Goal: Task Accomplishment & Management: Use online tool/utility

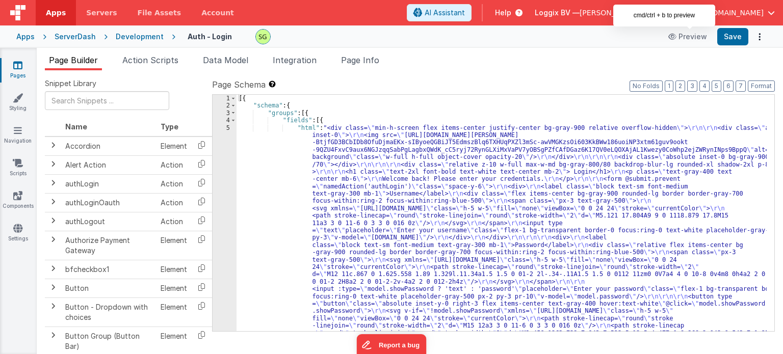
click at [228, 126] on div "5" at bounding box center [225, 267] width 24 height 287
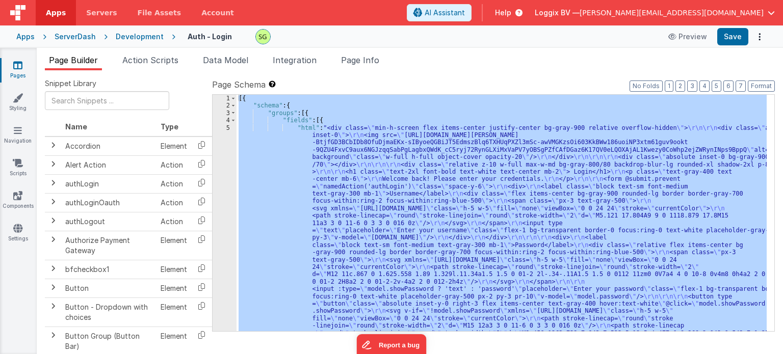
click at [228, 126] on div "5" at bounding box center [225, 267] width 24 height 287
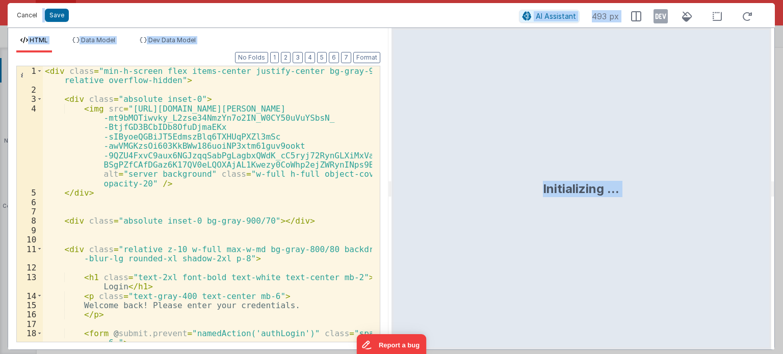
click at [16, 11] on button "Cancel" at bounding box center [27, 15] width 31 height 14
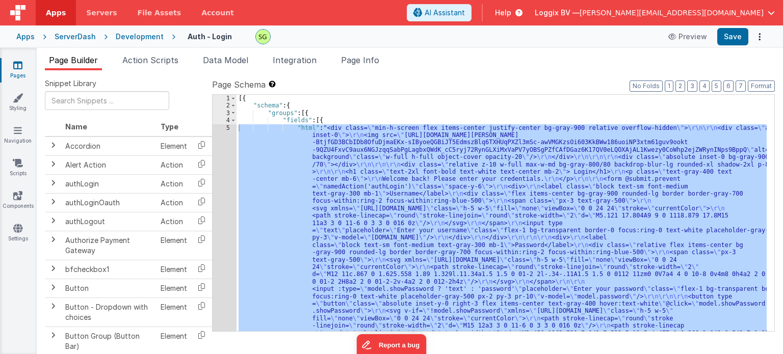
click at [17, 72] on link "Pages" at bounding box center [17, 70] width 37 height 20
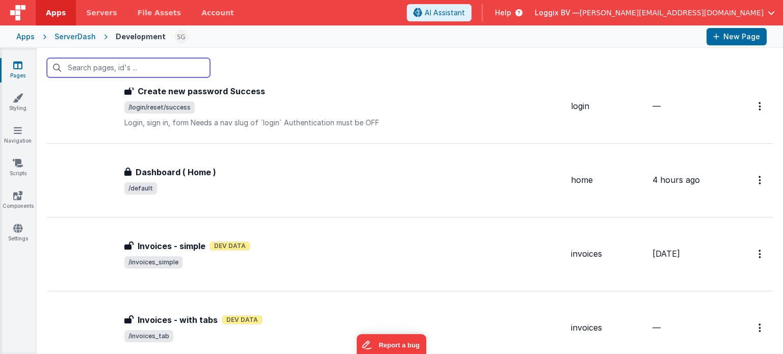
scroll to position [706, 0]
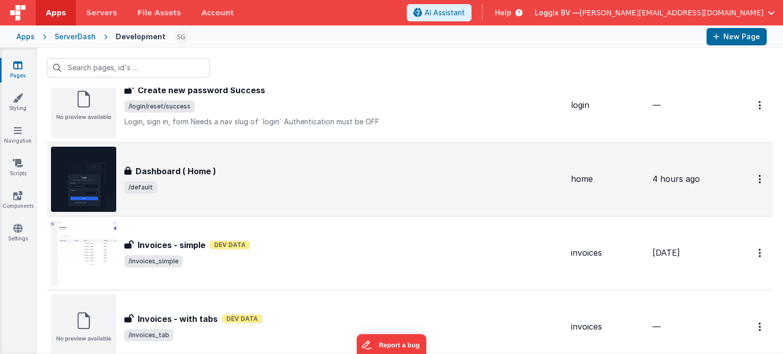
click at [333, 177] on div "Dashboard ( Home ) Dashboard ( Home ) /default" at bounding box center [343, 179] width 439 height 29
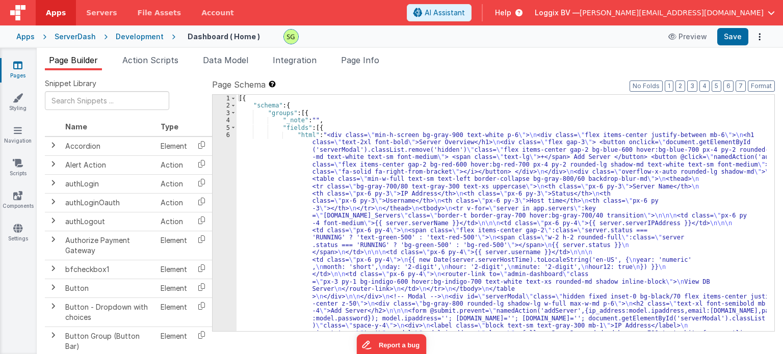
click at [228, 135] on div "6" at bounding box center [225, 271] width 24 height 279
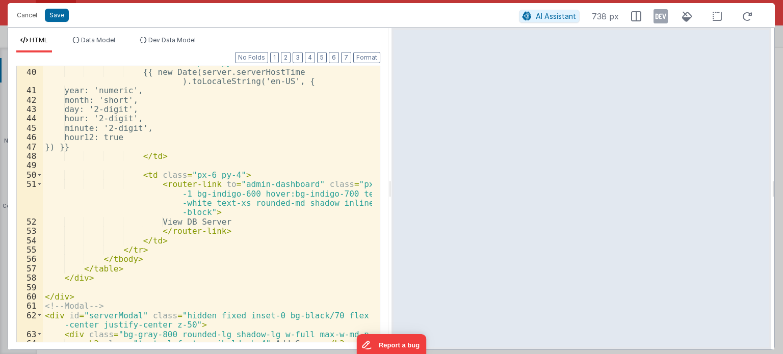
scroll to position [543, 0]
drag, startPoint x: 198, startPoint y: 192, endPoint x: 213, endPoint y: 194, distance: 15.5
click at [213, 194] on div "< td class = "px-6 py-4" > {{ new Date(server.serverHostTime ).toLocaleString('…" at bounding box center [207, 205] width 329 height 295
click at [221, 207] on div "< td class = "px-6 py-4" > {{ new Date(server.serverHostTime ).toLocaleString('…" at bounding box center [207, 205] width 329 height 295
click at [237, 238] on div "< td class = "px-6 py-4" > {{ new Date(server.serverHostTime ).toLocaleString('…" at bounding box center [207, 205] width 329 height 295
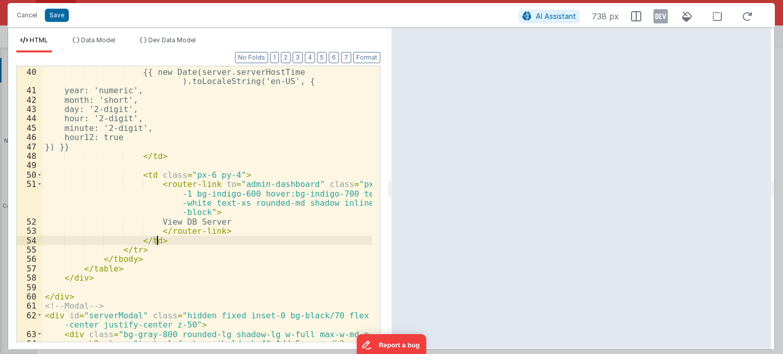
click at [237, 238] on div "< td class = "px-6 py-4" > {{ new Date(server.serverHostTime ).toLocaleString('…" at bounding box center [207, 205] width 329 height 295
click at [245, 227] on div "< td class = "px-6 py-4" > {{ new Date(server.serverHostTime ).toLocaleString('…" at bounding box center [207, 205] width 329 height 295
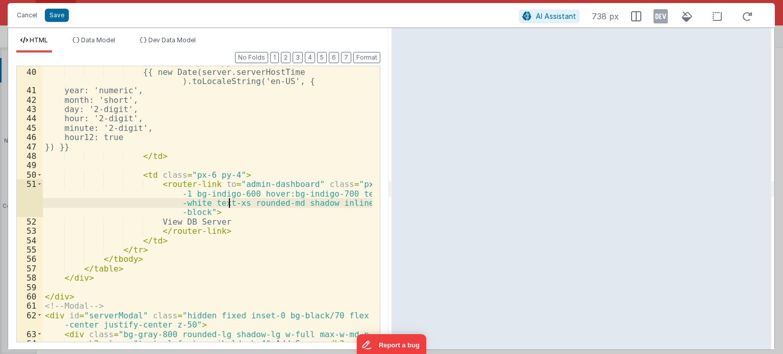
click at [229, 203] on div "< td class = "px-6 py-4" > {{ new Date(server.serverHostTime ).toLocaleString('…" at bounding box center [207, 205] width 329 height 295
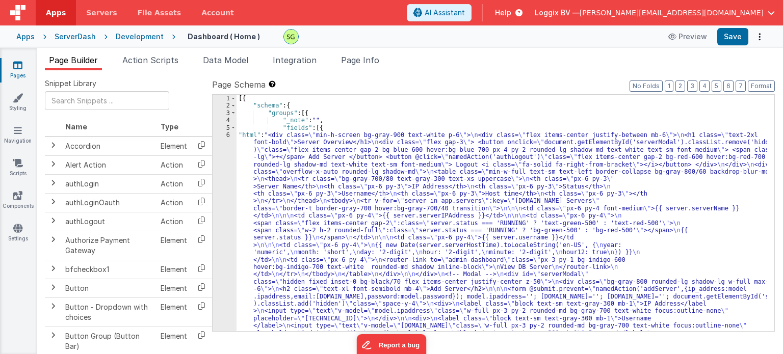
click at [228, 135] on div "6" at bounding box center [225, 257] width 24 height 250
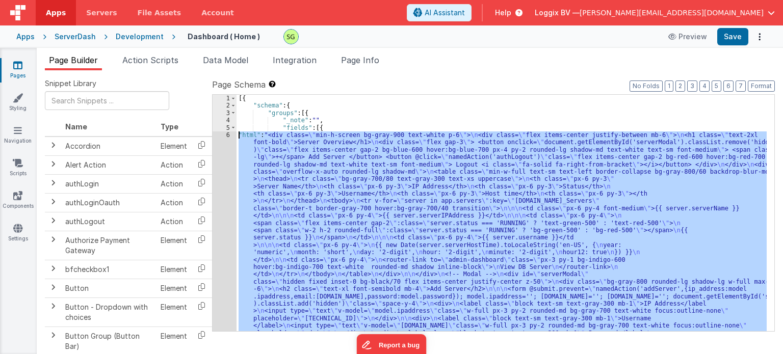
click at [228, 135] on div "6" at bounding box center [225, 257] width 24 height 250
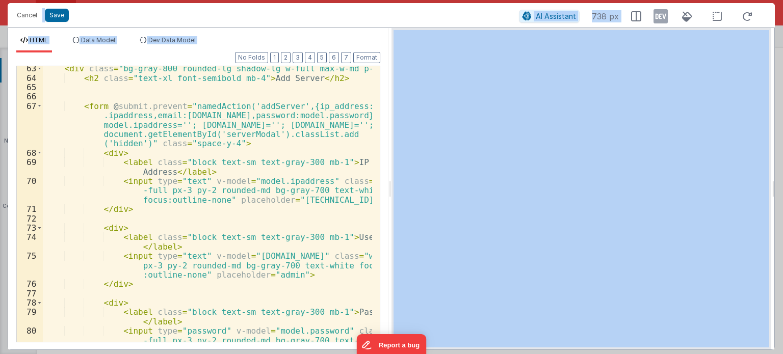
scroll to position [800, 0]
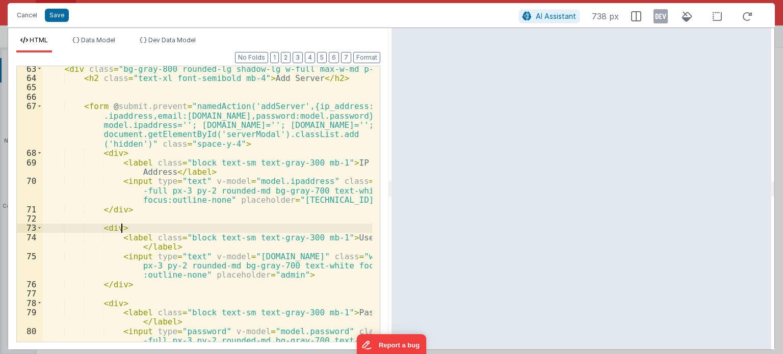
click at [292, 225] on div "< div class = "bg-gray-800 rounded-lg shadow-lg w-full max-w-md p-6" > < h2 cla…" at bounding box center [207, 221] width 329 height 314
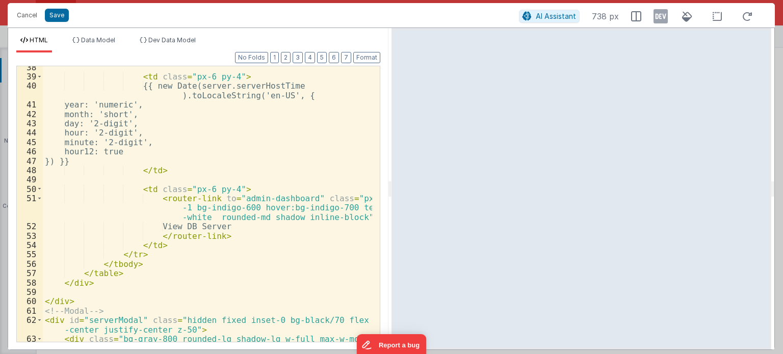
scroll to position [528, 0]
click at [202, 209] on div "< td class = "px-6 py-4" > {{ new Date(server.serverHostTime ).toLocaleString('…" at bounding box center [207, 210] width 329 height 295
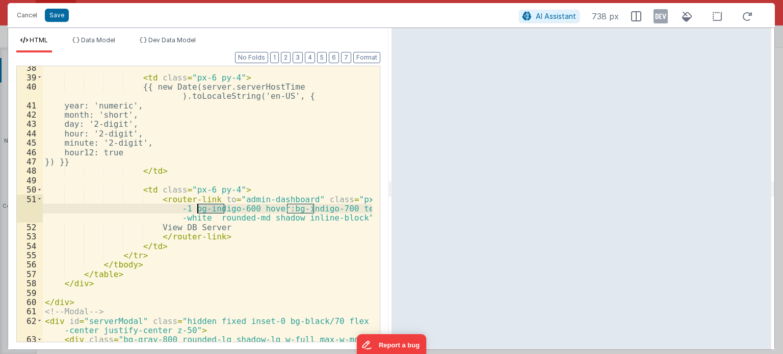
click at [202, 209] on div "< td class = "px-6 py-4" > {{ new Date(server.serverHostTime ).toLocaleString('…" at bounding box center [207, 210] width 329 height 295
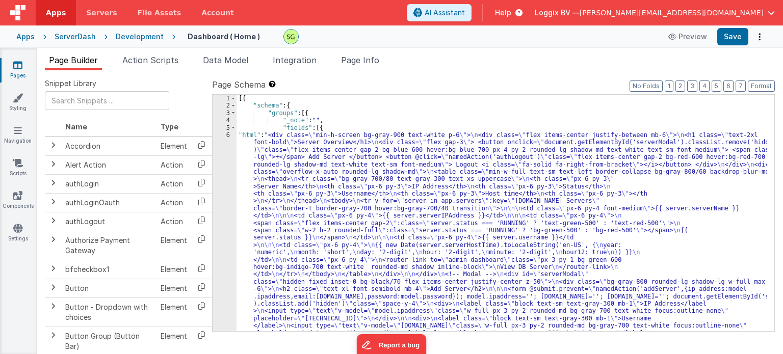
click at [228, 134] on div "6" at bounding box center [225, 257] width 24 height 250
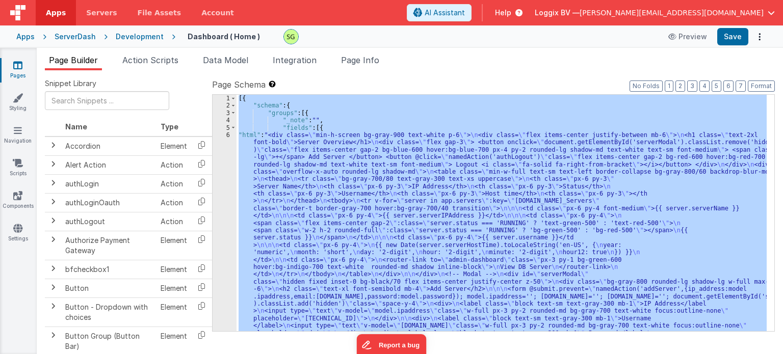
click at [228, 134] on div "6" at bounding box center [225, 257] width 24 height 250
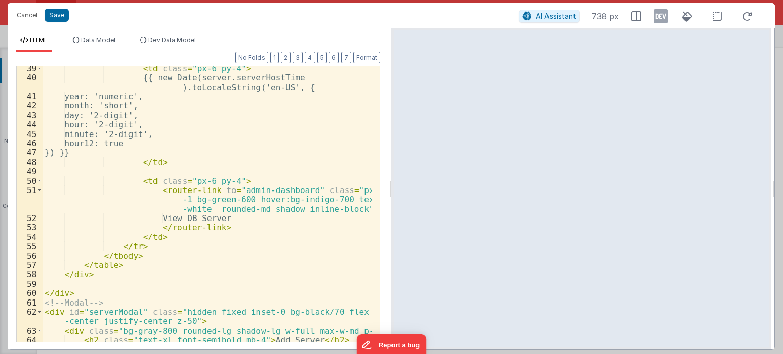
scroll to position [536, 0]
click at [202, 201] on div "< td class = "px-6 py-4" > {{ new Date(server.serverHostTime ).toLocaleString('…" at bounding box center [207, 212] width 329 height 295
click at [302, 203] on div "< td class = "px-6 py-4" > {{ new Date(server.serverHostTime ).toLocaleString('…" at bounding box center [207, 212] width 329 height 295
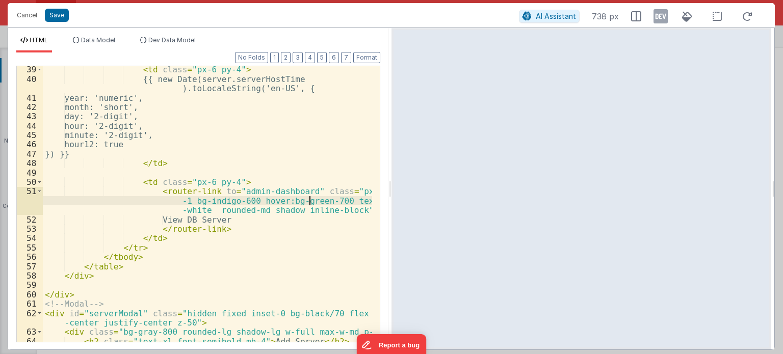
click at [317, 200] on div "< td class = "px-6 py-4" > {{ new Date(server.serverHostTime ).toLocaleString('…" at bounding box center [207, 212] width 329 height 295
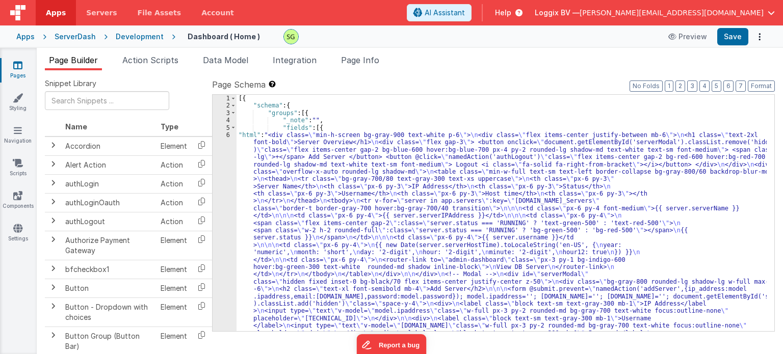
click at [227, 135] on div "6" at bounding box center [225, 257] width 24 height 250
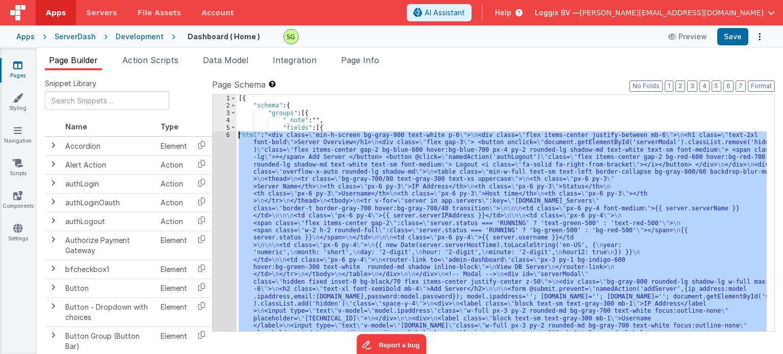
click at [227, 135] on div "6" at bounding box center [225, 257] width 24 height 250
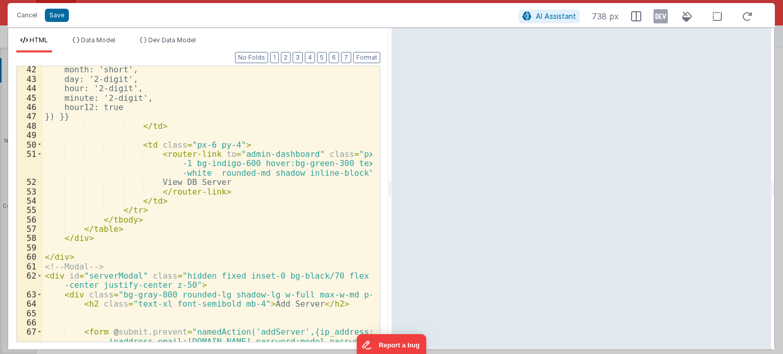
scroll to position [573, 0]
click at [316, 163] on div "month: 'short', day: '2-digit', hour: '2-digit', minute: '2-digit', hour12: tru…" at bounding box center [207, 231] width 329 height 332
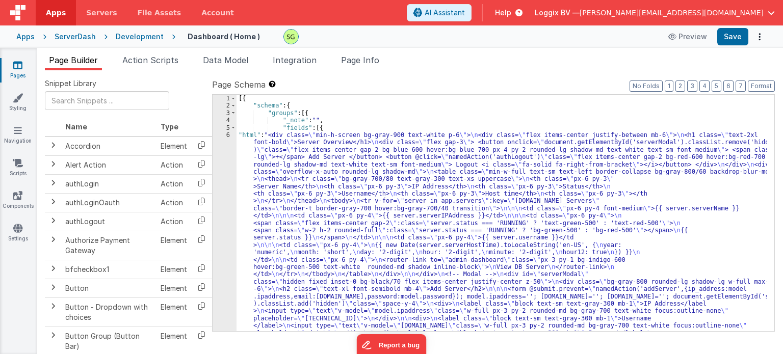
click at [228, 133] on div "6" at bounding box center [225, 257] width 24 height 250
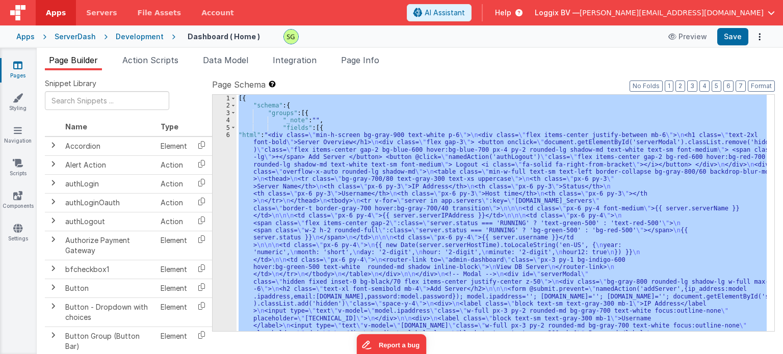
click at [228, 133] on div "6" at bounding box center [225, 257] width 24 height 250
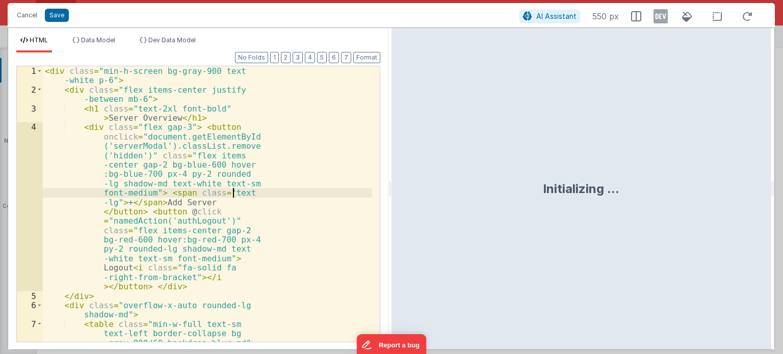
click at [345, 193] on div "< div class = "min-h-screen bg-gray-900 text -white p-6" > < div class = "flex …" at bounding box center [207, 218] width 329 height 304
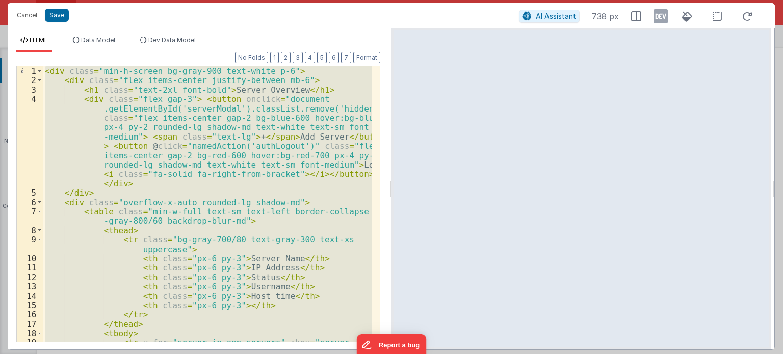
click at [215, 188] on div "< div class = "min-h-screen bg-gray-900 text-white p-6" > < div class = "flex i…" at bounding box center [207, 204] width 329 height 276
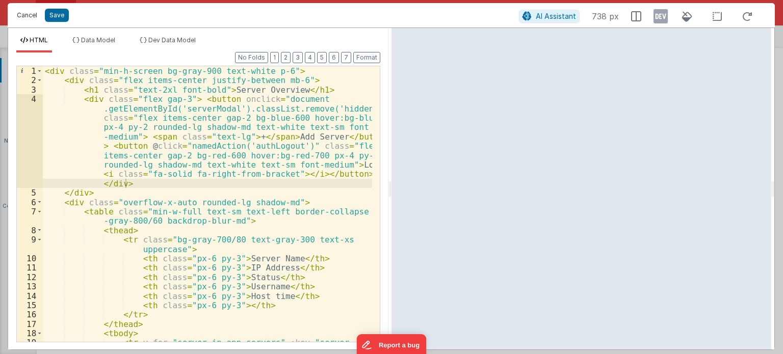
click at [27, 14] on button "Cancel" at bounding box center [27, 15] width 31 height 14
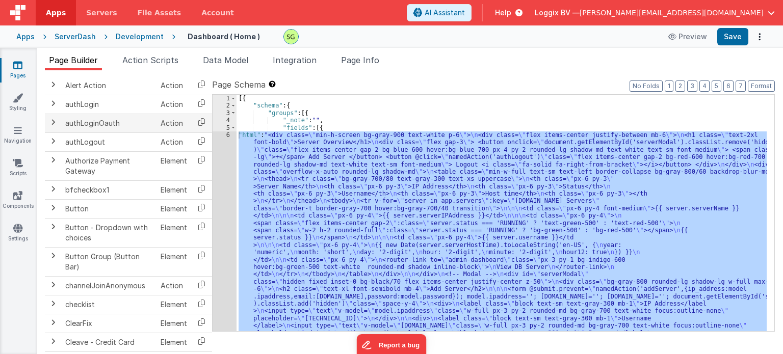
scroll to position [0, 0]
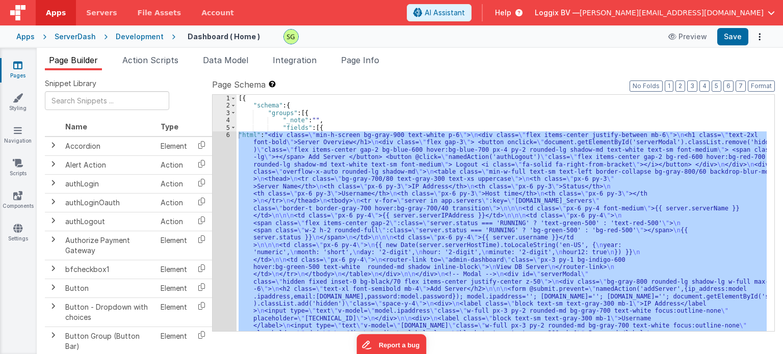
click at [130, 39] on div "Development" at bounding box center [140, 37] width 48 height 10
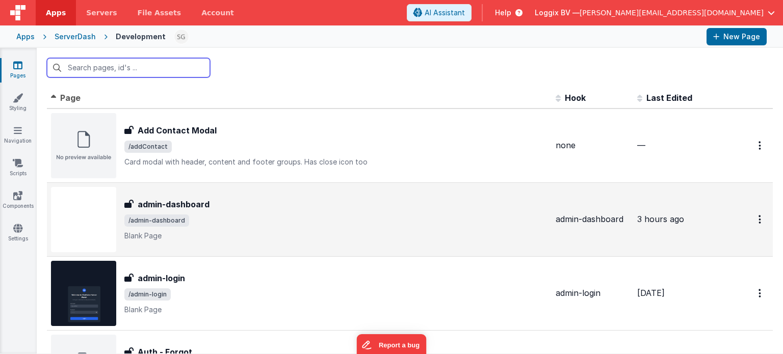
scroll to position [18, 0]
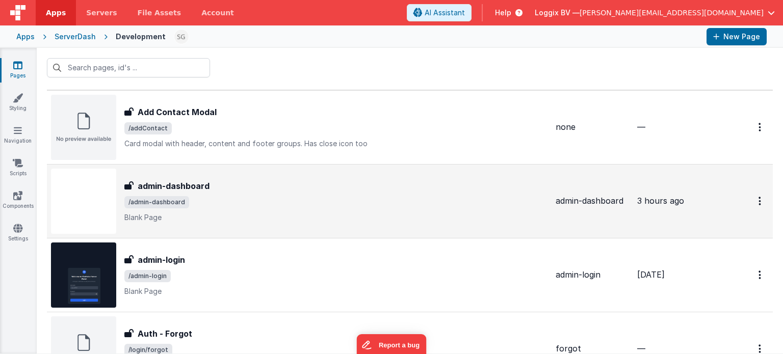
click at [262, 210] on div "admin-dashboard admin-dashboard /admin-dashboard Blank Page" at bounding box center [335, 201] width 423 height 43
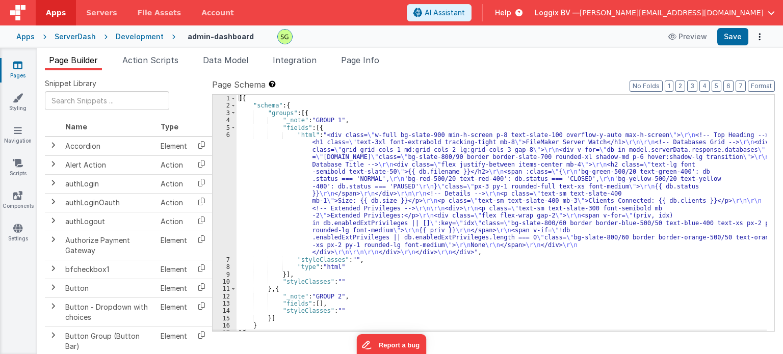
click at [133, 55] on span "Action Scripts" at bounding box center [150, 60] width 56 height 10
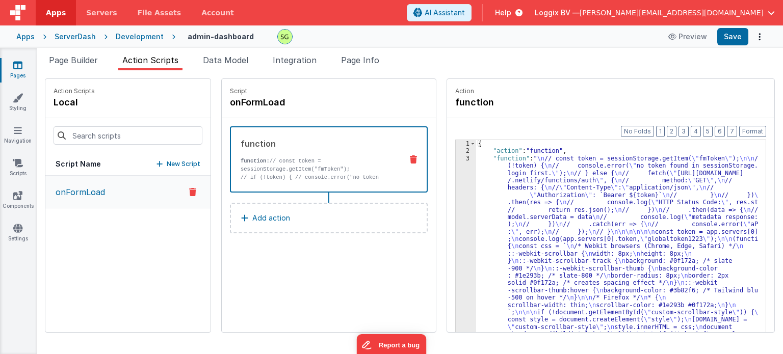
click at [457, 159] on div "3" at bounding box center [466, 280] width 20 height 250
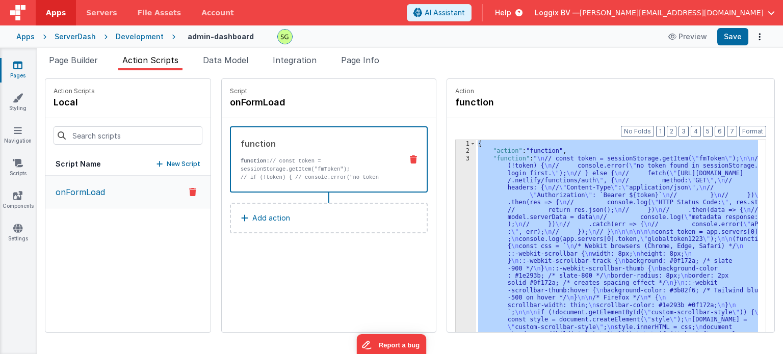
click at [457, 159] on div "3" at bounding box center [466, 280] width 20 height 250
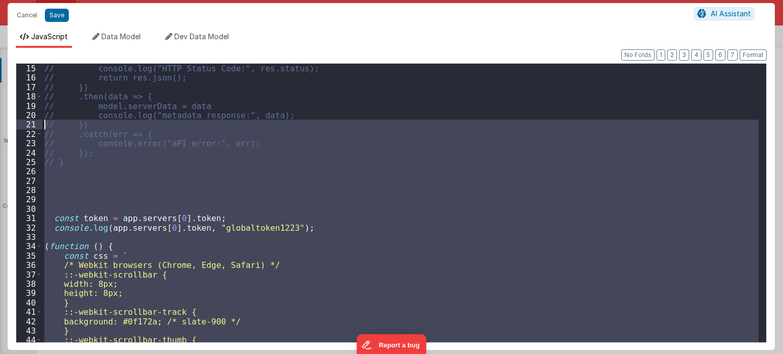
scroll to position [131, 0]
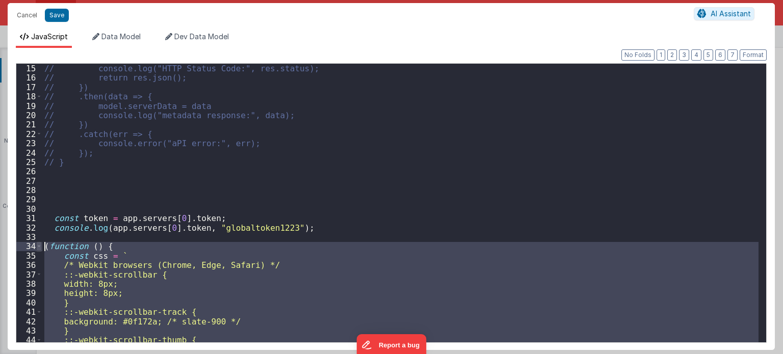
drag, startPoint x: 69, startPoint y: 296, endPoint x: 36, endPoint y: 247, distance: 59.8
click at [36, 247] on div "15 16 17 18 19 20 21 22 23 24 25 26 27 28 29 30 31 32 33 34 35 36 37 38 39 40 4…" at bounding box center [391, 203] width 751 height 280
click at [22, 8] on button "Cancel" at bounding box center [27, 15] width 31 height 14
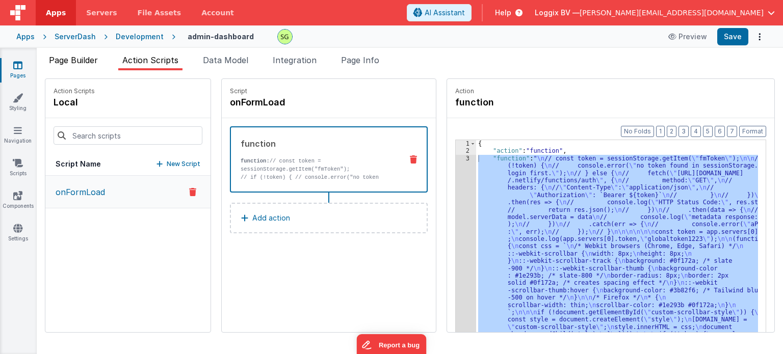
click at [62, 59] on span "Page Builder" at bounding box center [73, 60] width 49 height 10
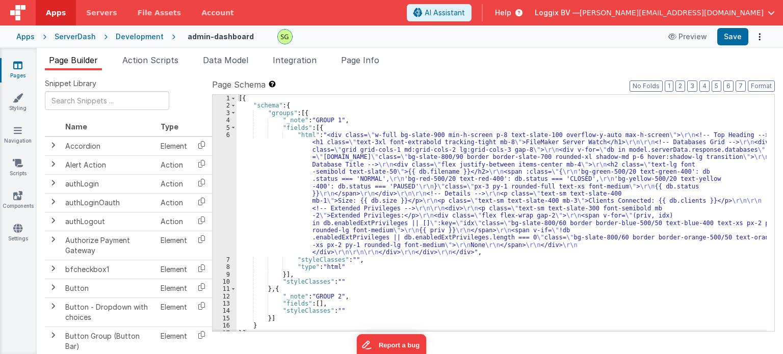
click at [15, 65] on icon at bounding box center [17, 65] width 9 height 10
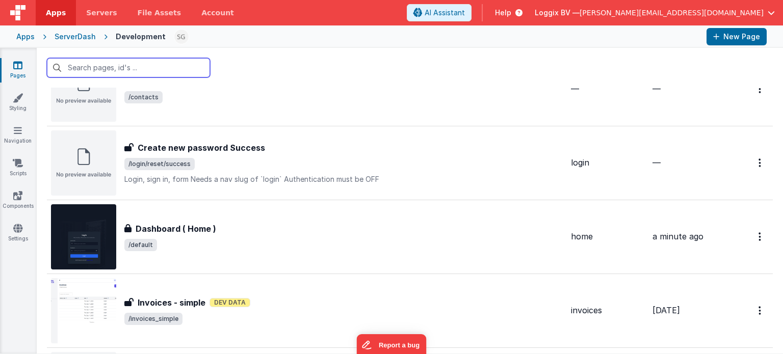
scroll to position [649, 0]
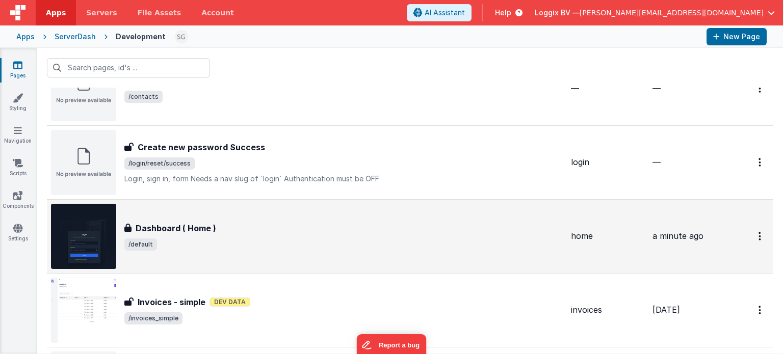
click at [230, 244] on span "/default" at bounding box center [343, 245] width 439 height 12
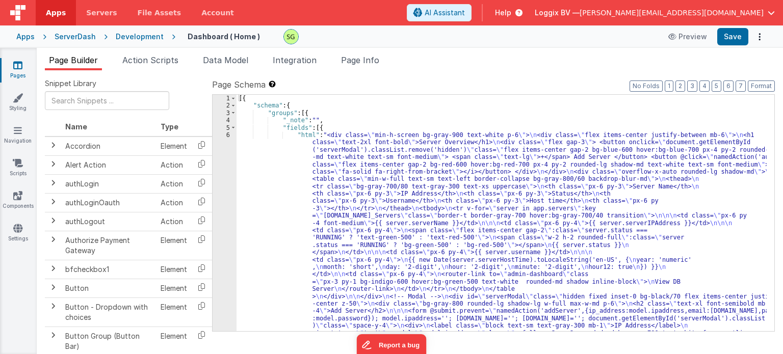
click at [227, 135] on div "6" at bounding box center [225, 271] width 24 height 279
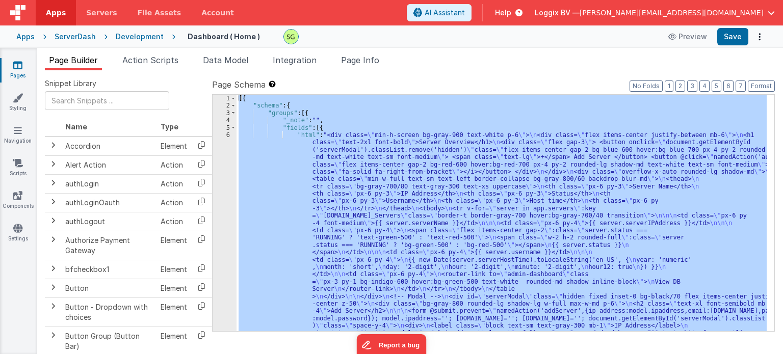
click at [227, 135] on div "6" at bounding box center [225, 271] width 24 height 279
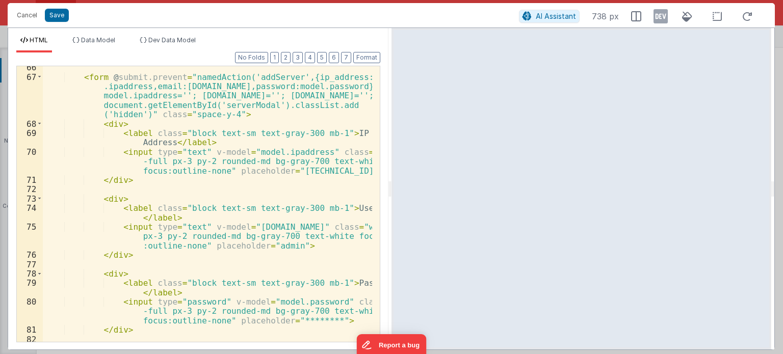
scroll to position [829, 0]
click at [20, 13] on button "Cancel" at bounding box center [27, 15] width 31 height 14
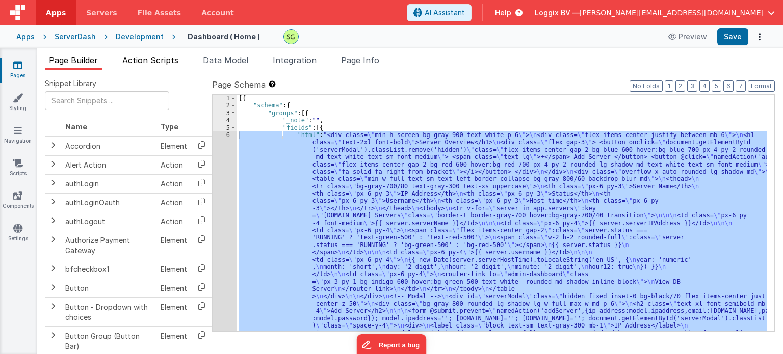
click at [174, 57] on span "Action Scripts" at bounding box center [150, 60] width 56 height 10
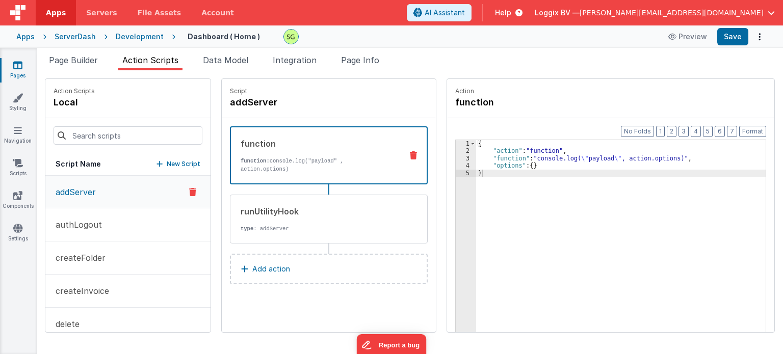
click at [458, 159] on div "3" at bounding box center [466, 158] width 20 height 7
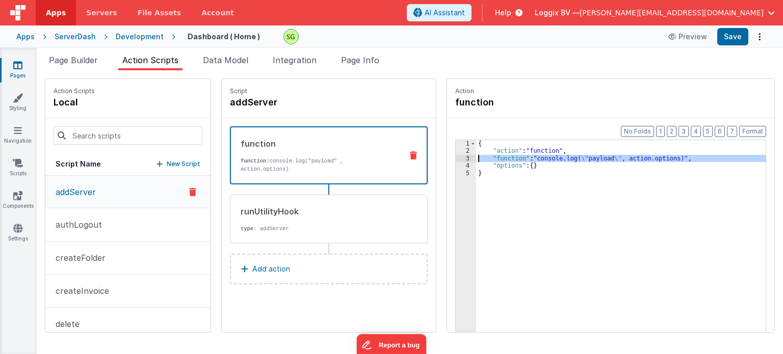
click at [458, 159] on div "3" at bounding box center [466, 158] width 20 height 7
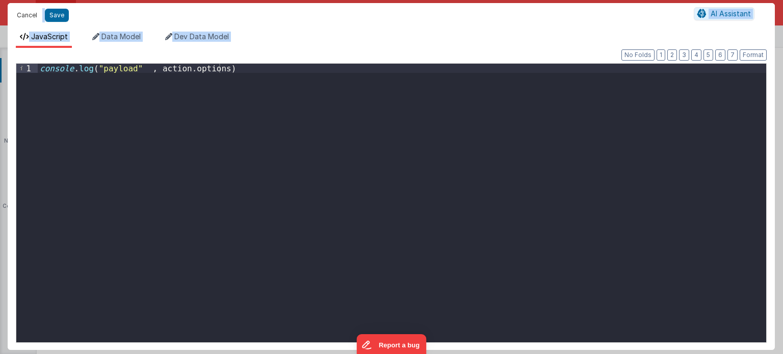
click at [24, 10] on button "Cancel" at bounding box center [27, 15] width 31 height 14
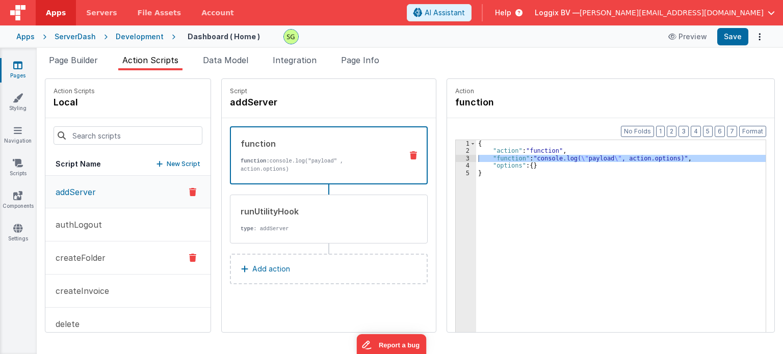
scroll to position [114, 0]
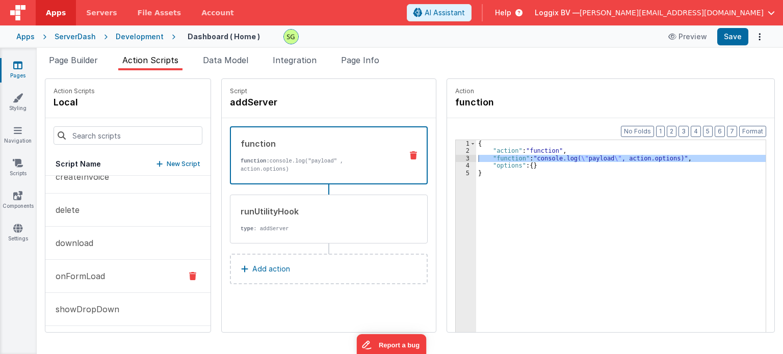
click at [87, 277] on p "onFormLoad" at bounding box center [77, 276] width 56 height 12
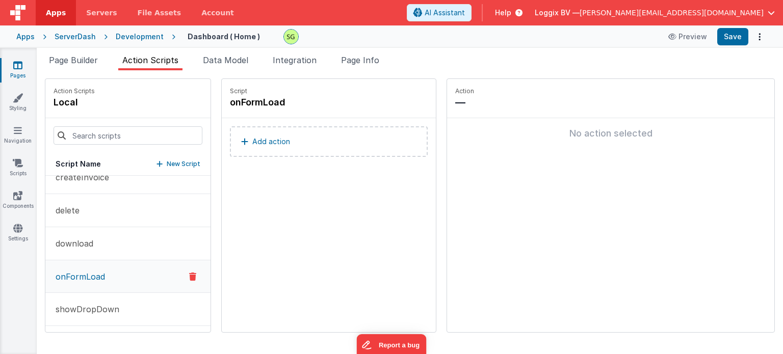
scroll to position [115, 0]
click at [318, 142] on button "Add action" at bounding box center [329, 141] width 198 height 31
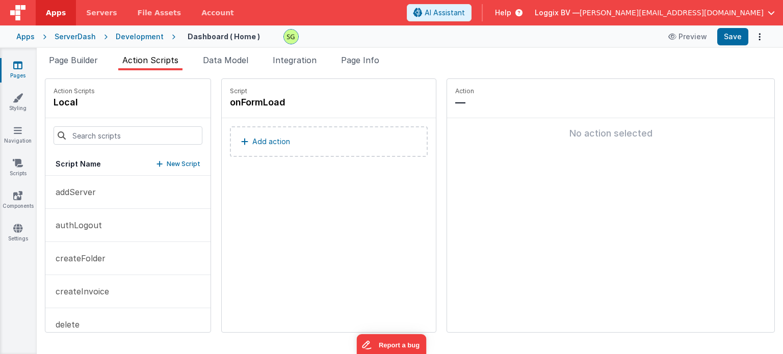
click at [99, 168] on div "Script Name New Script" at bounding box center [127, 164] width 165 height 23
click at [98, 180] on button "addServer" at bounding box center [127, 192] width 165 height 33
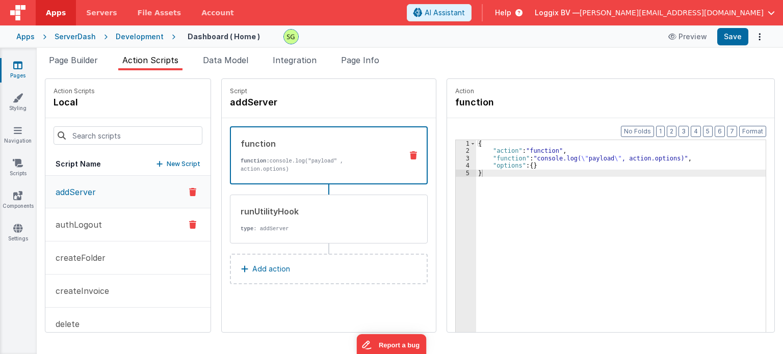
click at [101, 228] on button "authLogout" at bounding box center [127, 225] width 165 height 33
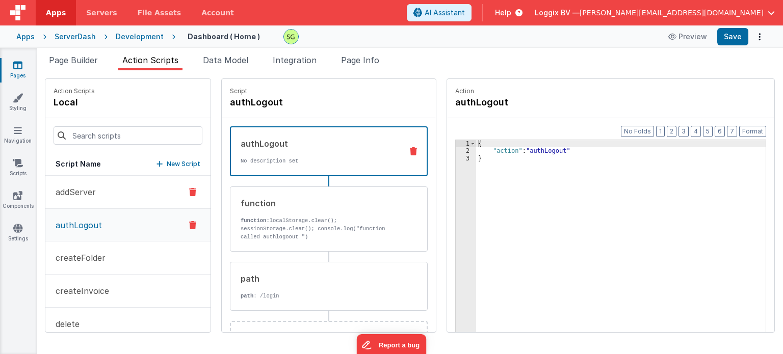
click at [103, 186] on button "addServer" at bounding box center [127, 192] width 165 height 33
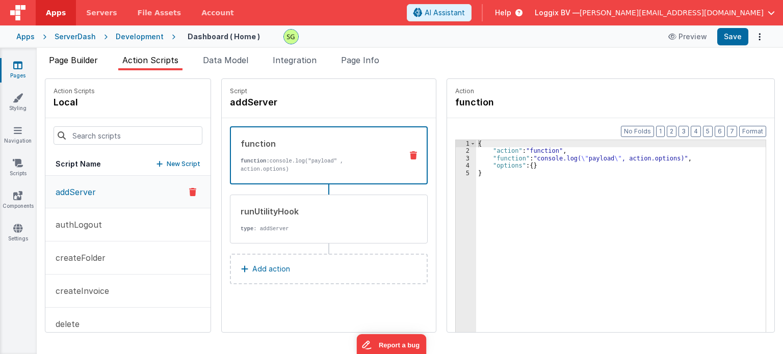
click at [84, 61] on span "Page Builder" at bounding box center [73, 60] width 49 height 10
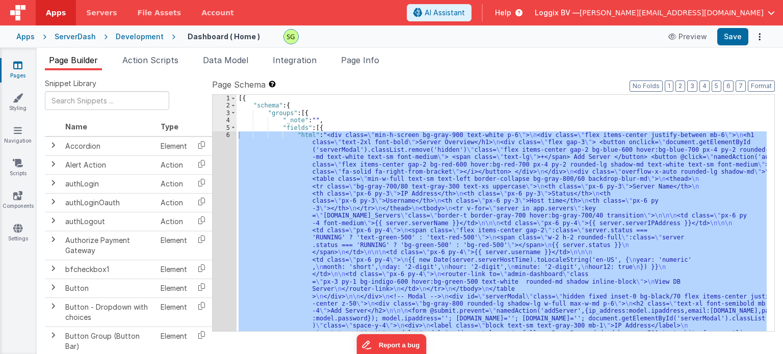
click at [24, 73] on link "Pages" at bounding box center [17, 70] width 37 height 20
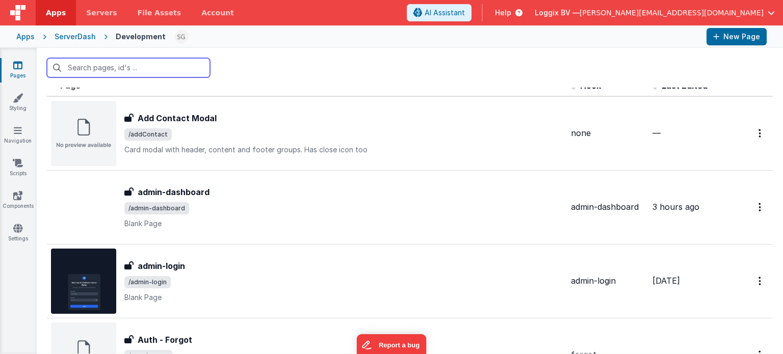
scroll to position [12, 0]
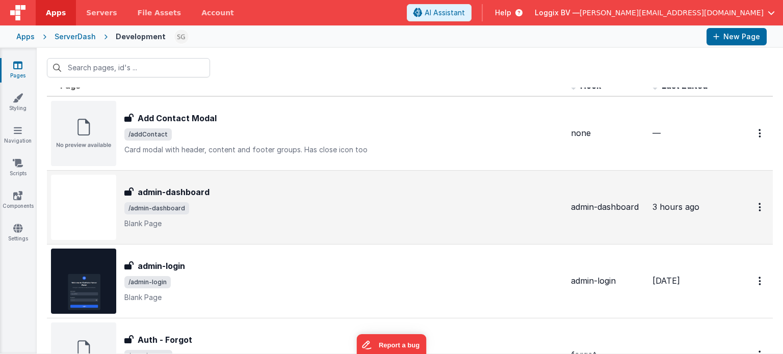
click at [301, 201] on div "admin-dashboard admin-dashboard /admin-dashboard Blank Page" at bounding box center [343, 207] width 439 height 43
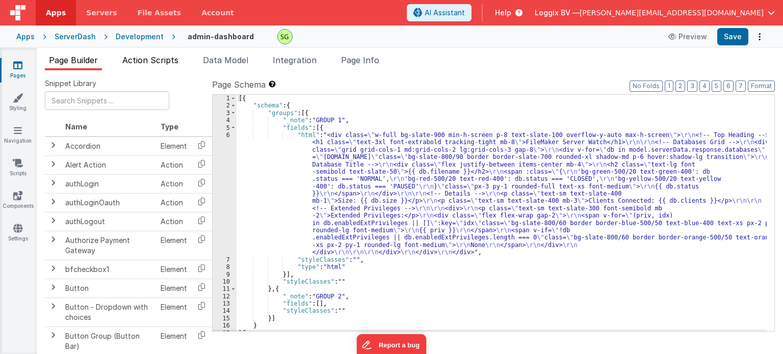
click at [147, 57] on span "Action Scripts" at bounding box center [150, 60] width 56 height 10
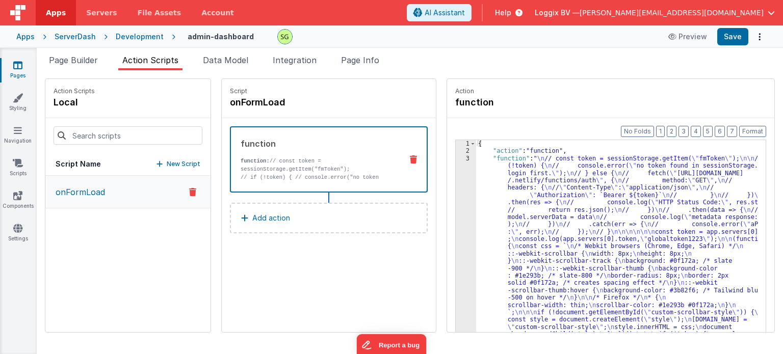
click at [458, 159] on div "3" at bounding box center [466, 280] width 20 height 250
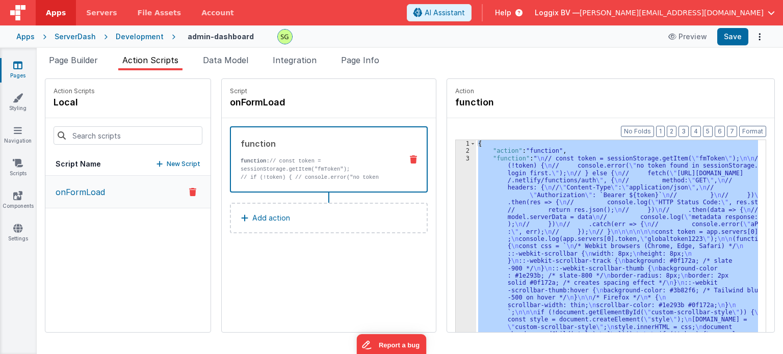
click at [458, 159] on div "3" at bounding box center [466, 280] width 20 height 250
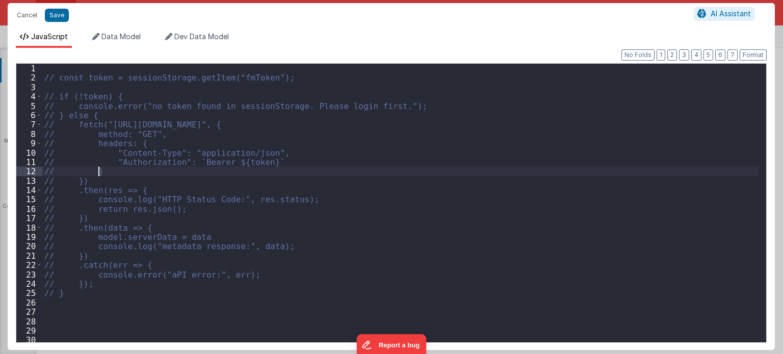
click at [458, 159] on div "// const token = sessionStorage.getItem("fmToken"); // if (!token) { // console…" at bounding box center [400, 213] width 717 height 298
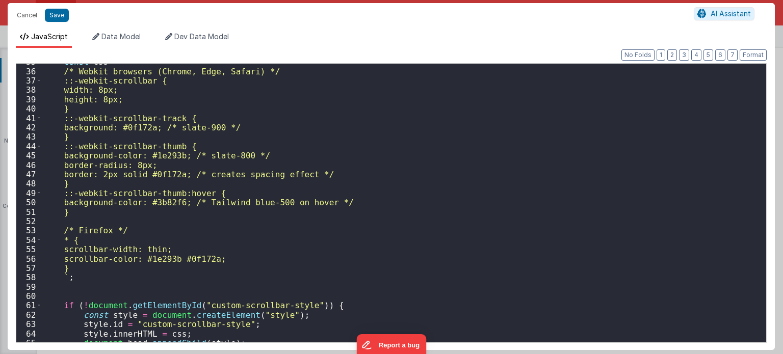
scroll to position [260, 0]
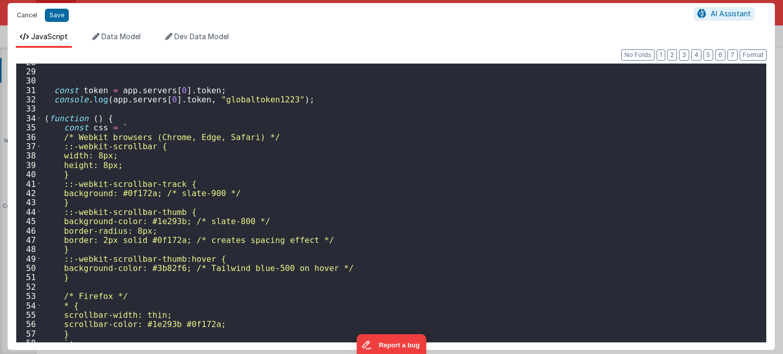
click at [31, 13] on button "Cancel" at bounding box center [27, 15] width 31 height 14
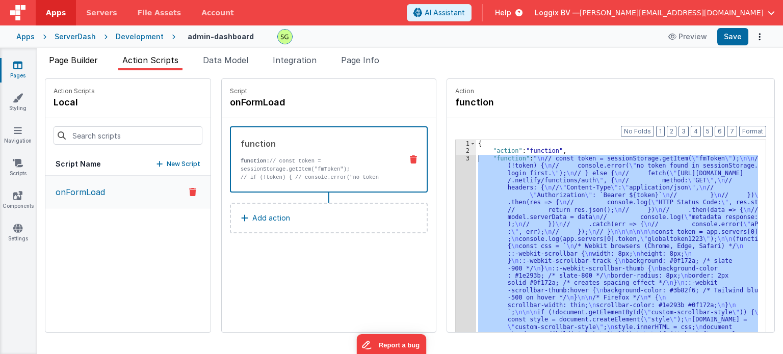
click at [90, 66] on li "Page Builder" at bounding box center [73, 62] width 57 height 16
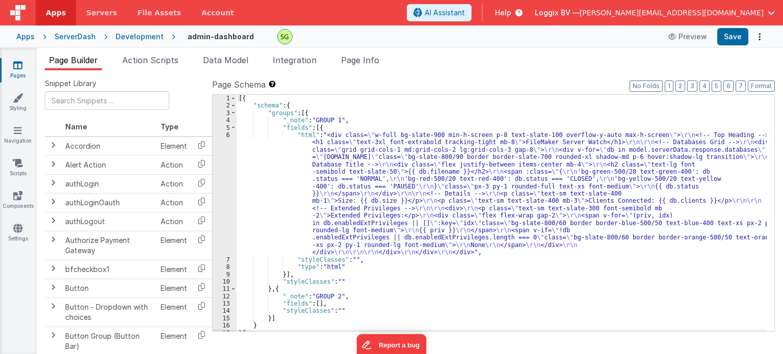
click at [18, 66] on icon at bounding box center [17, 65] width 9 height 10
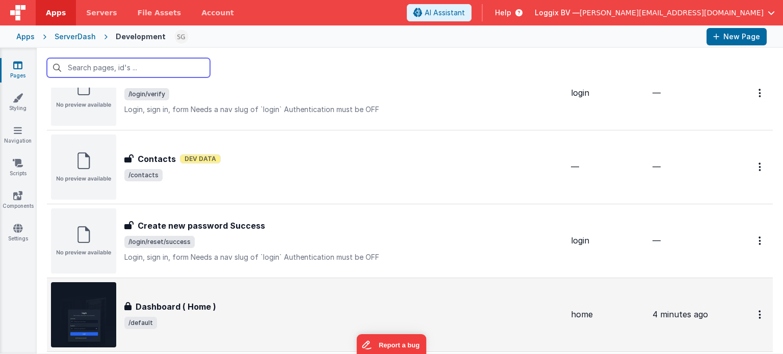
scroll to position [699, 0]
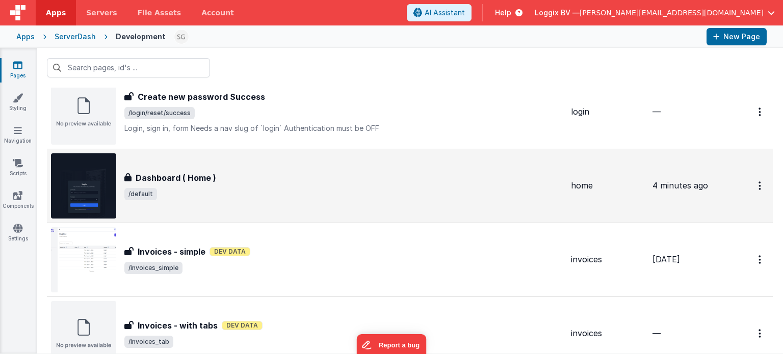
click at [371, 178] on div "Dashboard ( Home )" at bounding box center [343, 178] width 439 height 12
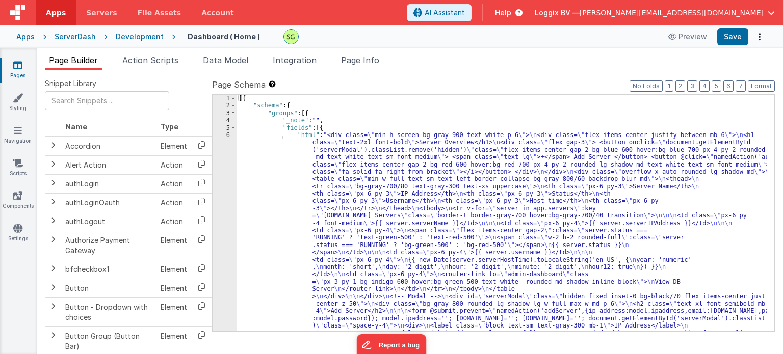
click at [153, 61] on span "Action Scripts" at bounding box center [150, 60] width 56 height 10
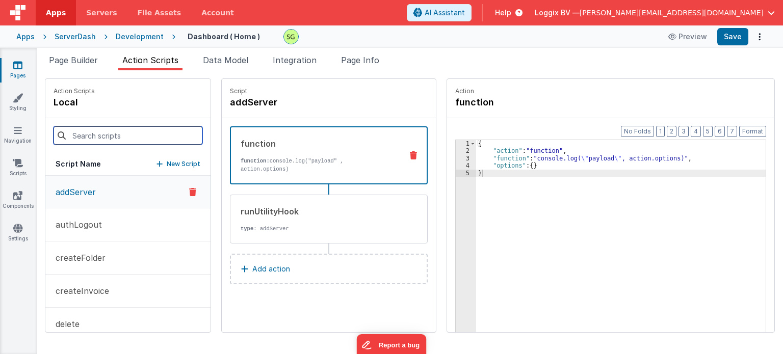
click at [140, 131] on input at bounding box center [128, 135] width 149 height 18
type input "onfor"
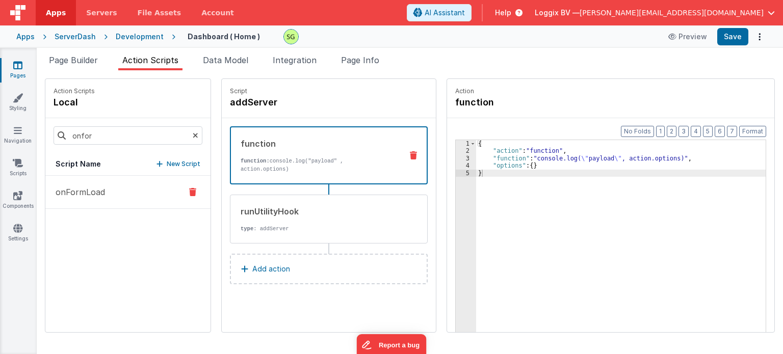
click at [124, 197] on button "onFormLoad" at bounding box center [127, 192] width 165 height 33
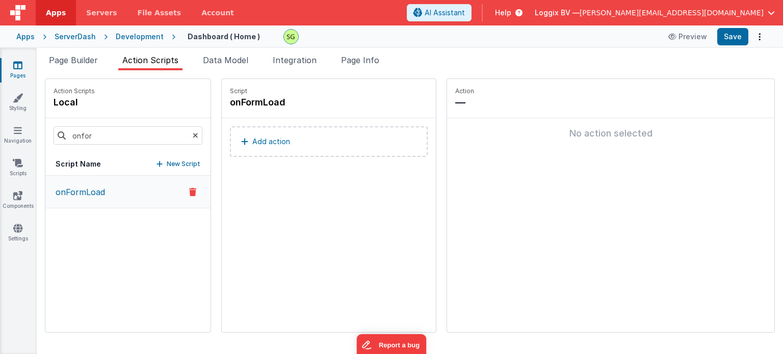
click at [286, 149] on button "Add action" at bounding box center [329, 141] width 198 height 31
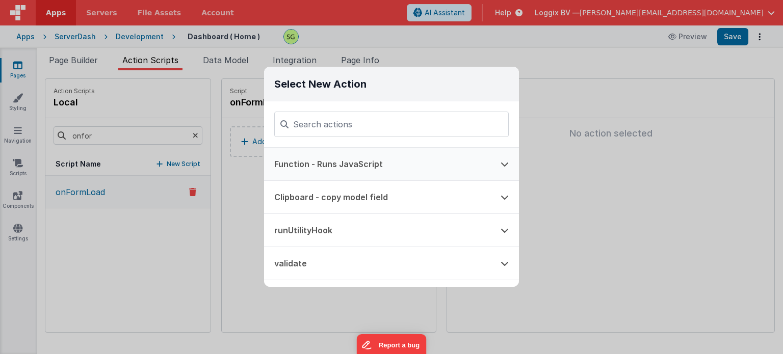
click at [341, 158] on button "Function - Runs JavaScript" at bounding box center [377, 164] width 226 height 33
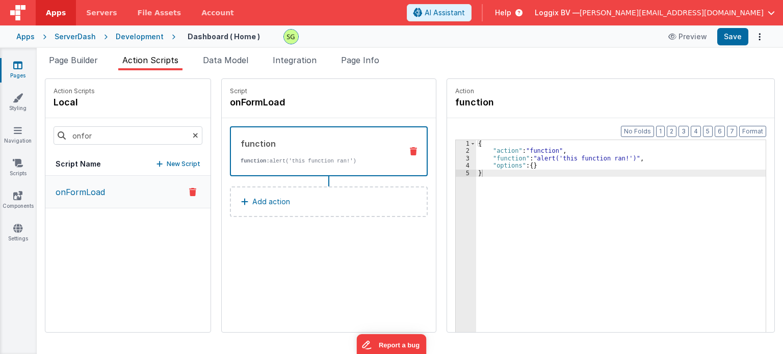
click at [457, 150] on div "2" at bounding box center [466, 150] width 20 height 7
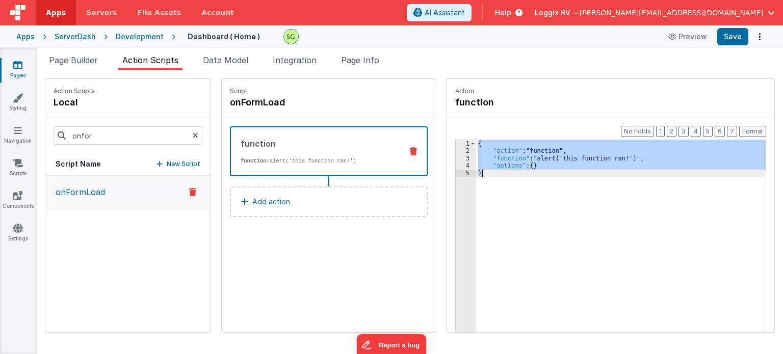
click at [457, 150] on div "2" at bounding box center [466, 150] width 20 height 7
click at [735, 36] on button "Save" at bounding box center [732, 36] width 31 height 17
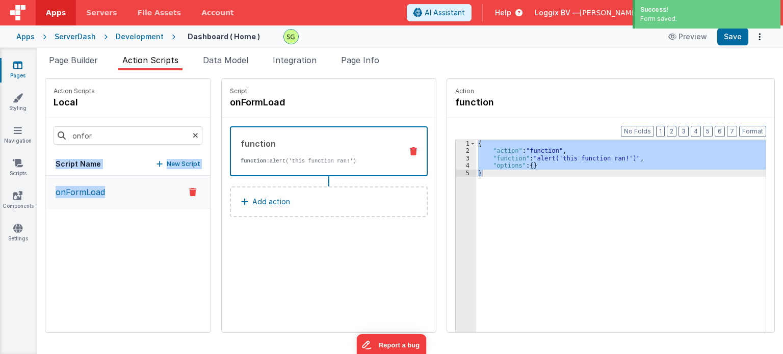
drag, startPoint x: 109, startPoint y: 269, endPoint x: 186, endPoint y: 138, distance: 151.6
click at [186, 138] on div "Action Scripts local onfor Script Name New Script onFormLoad" at bounding box center [127, 205] width 165 height 253
click at [193, 138] on icon at bounding box center [196, 135] width 6 height 35
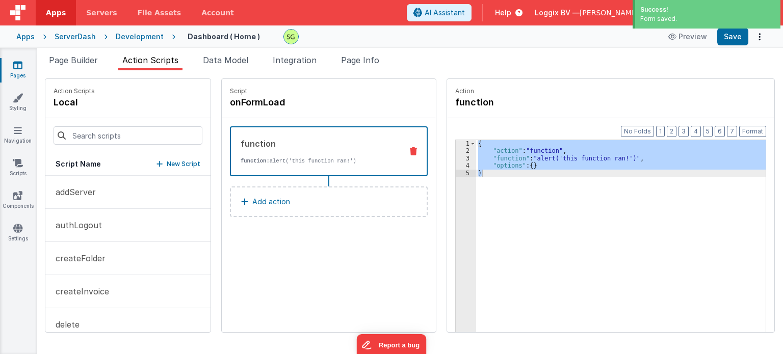
click at [326, 271] on div "Script onFormLoad function function: alert('this function ran!') Add action" at bounding box center [329, 205] width 214 height 253
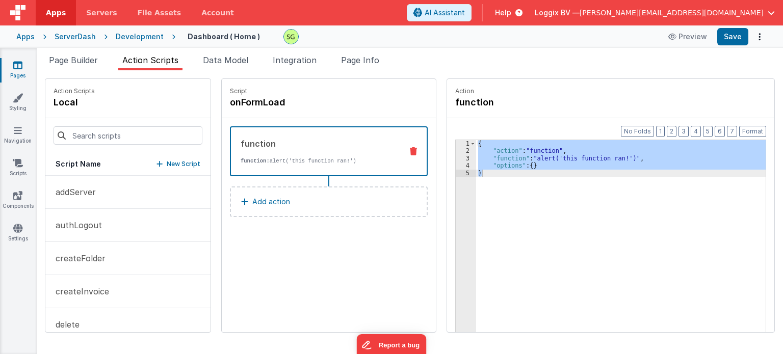
click at [457, 158] on div "3" at bounding box center [466, 158] width 20 height 7
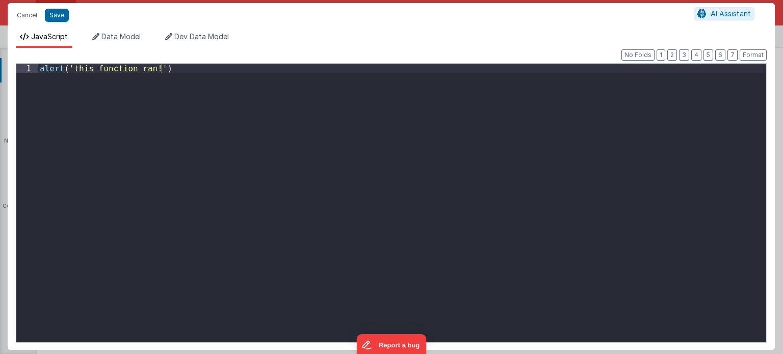
click at [457, 158] on div "Cancel Save AI Assistant JavaScript Data Model Dev Data Model Format 7 6 5 4 3 …" at bounding box center [391, 177] width 783 height 354
click at [457, 158] on div "alert ( 'this function ran!' )" at bounding box center [402, 213] width 729 height 298
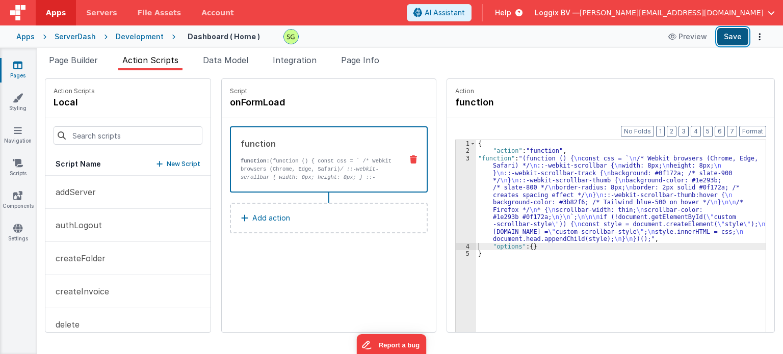
click at [730, 35] on button "Save" at bounding box center [732, 36] width 31 height 17
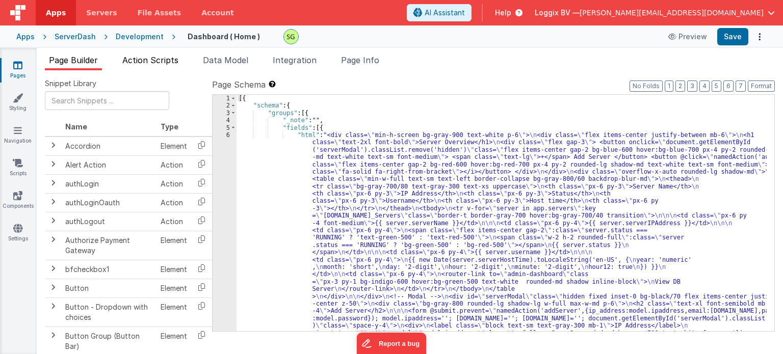
click at [160, 66] on li "Action Scripts" at bounding box center [150, 62] width 64 height 16
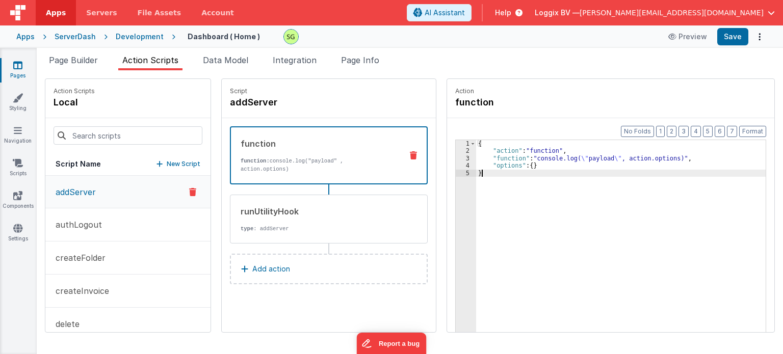
click at [458, 159] on div "3" at bounding box center [466, 158] width 20 height 7
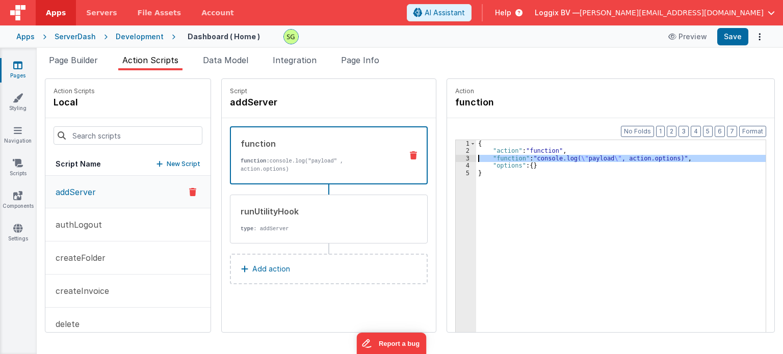
click at [458, 159] on div "3" at bounding box center [466, 158] width 20 height 7
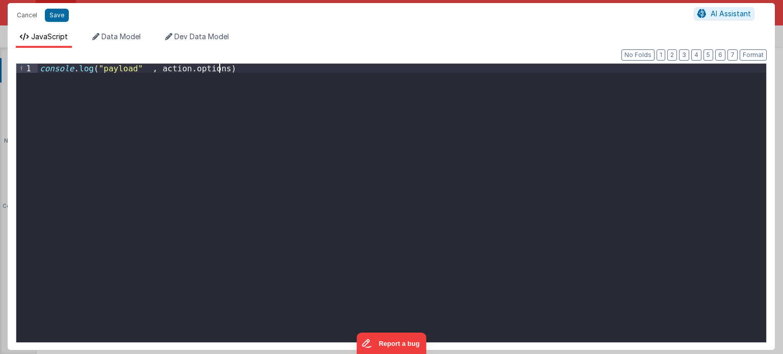
click at [378, 172] on div "console . log ( "payload" , action . options )" at bounding box center [402, 213] width 729 height 298
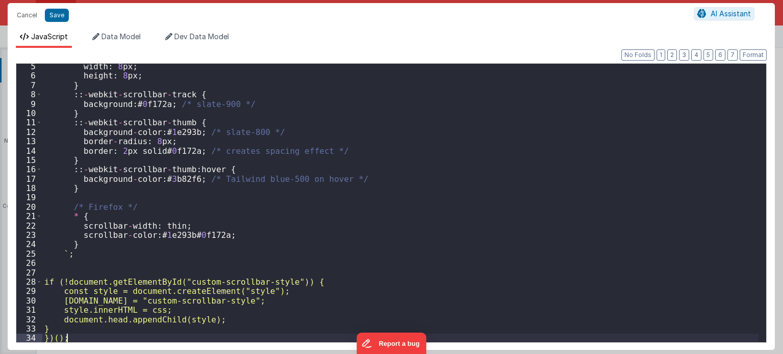
scroll to position [39, 0]
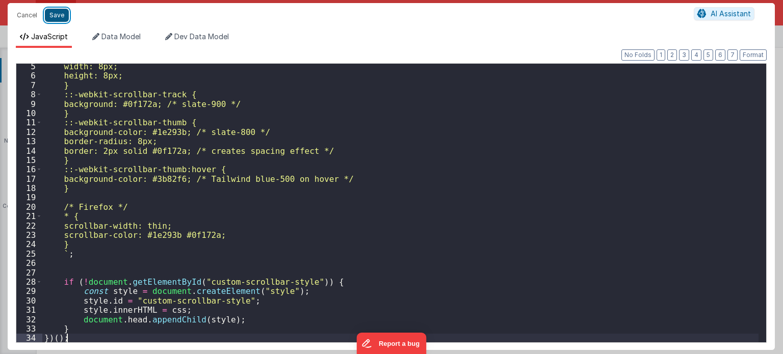
click at [62, 13] on button "Save" at bounding box center [57, 15] width 24 height 13
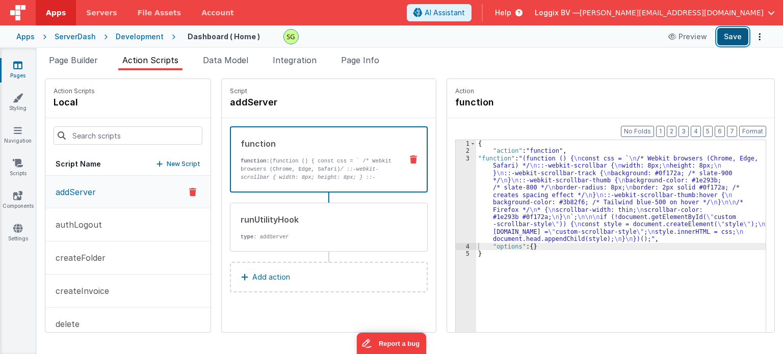
click at [734, 32] on button "Save" at bounding box center [732, 36] width 31 height 17
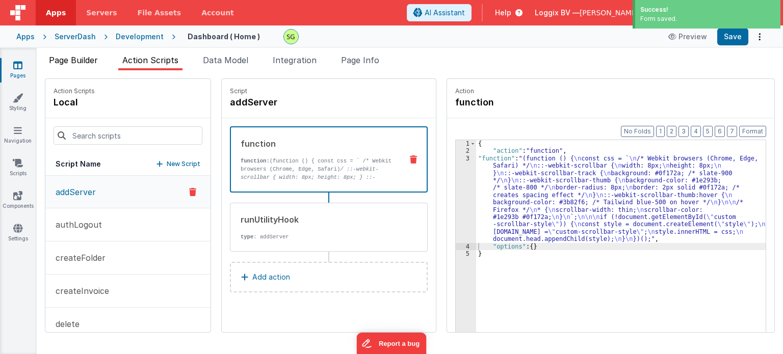
click at [78, 56] on span "Page Builder" at bounding box center [73, 60] width 49 height 10
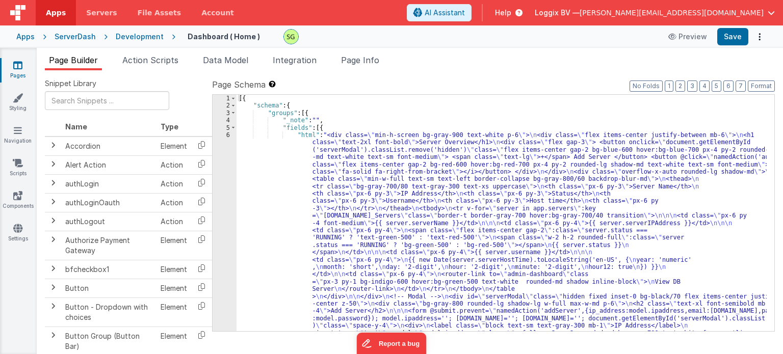
click at [123, 40] on div "Development" at bounding box center [140, 37] width 48 height 10
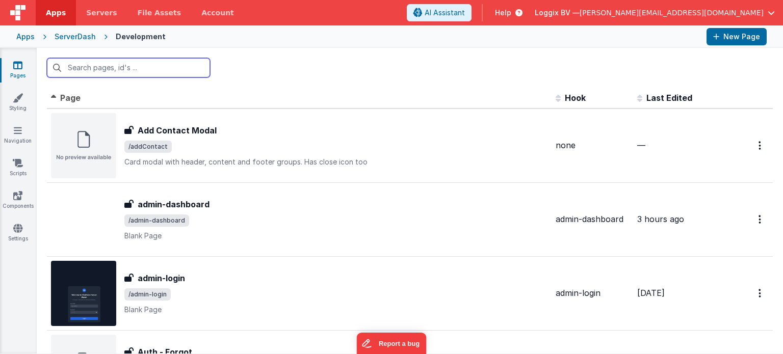
click at [125, 67] on input "text" at bounding box center [128, 67] width 163 height 19
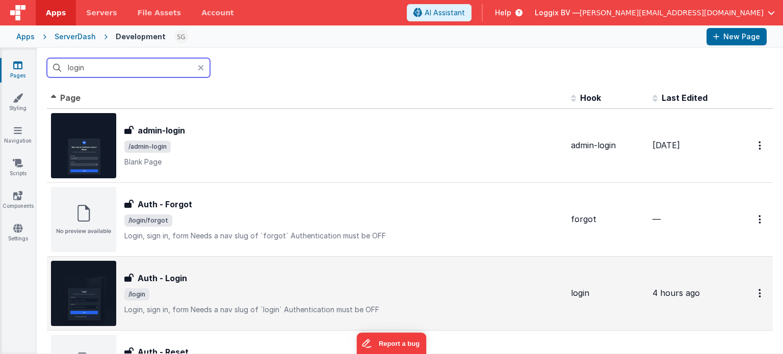
type input "login"
click at [277, 273] on div "Auth - Login" at bounding box center [343, 278] width 439 height 12
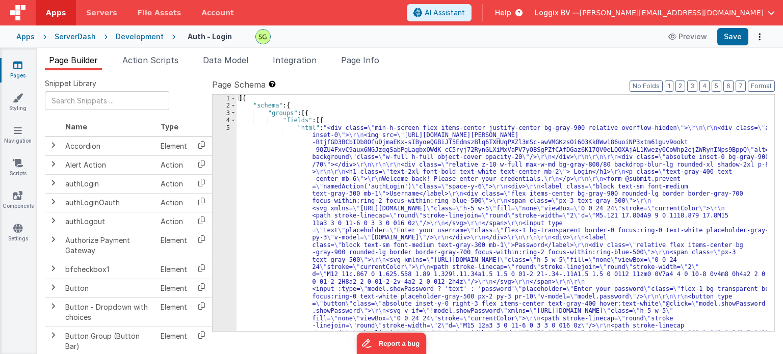
click at [229, 129] on div "5" at bounding box center [225, 267] width 24 height 287
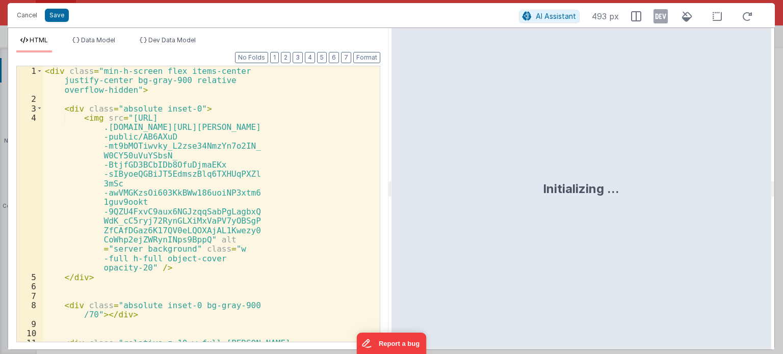
click at [316, 188] on div "< div class = "min-h-screen flex items-center justify-center bg-gray-900 relati…" at bounding box center [207, 238] width 329 height 345
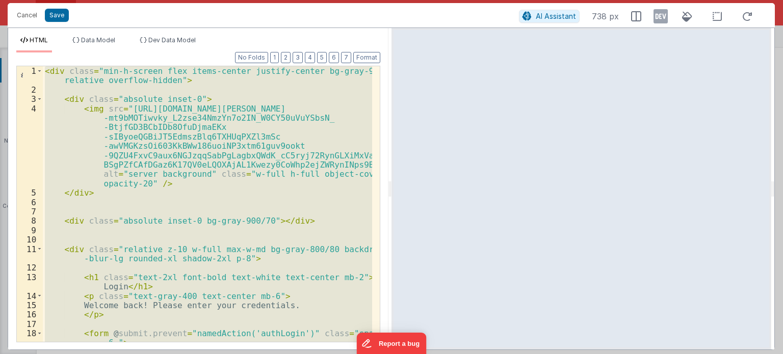
click at [260, 199] on div "< div class = "min-h-screen flex items-center justify-center bg-gray-900 relati…" at bounding box center [207, 204] width 329 height 276
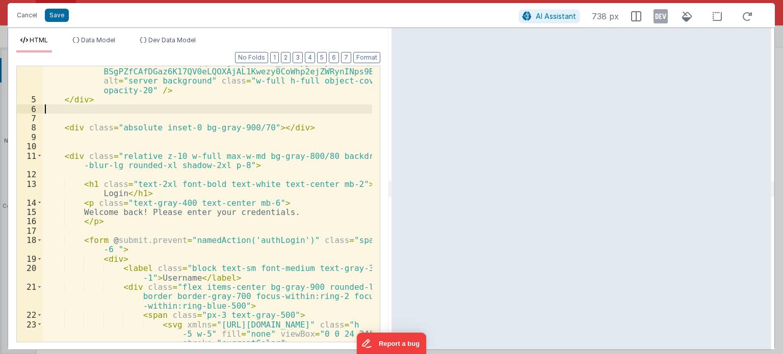
scroll to position [105, 0]
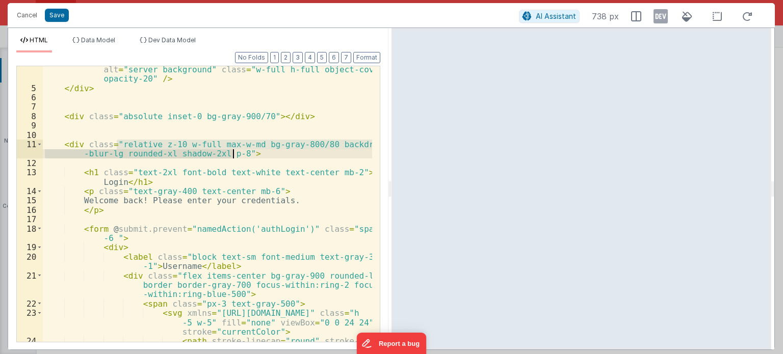
drag, startPoint x: 116, startPoint y: 145, endPoint x: 232, endPoint y: 153, distance: 115.5
click at [232, 153] on div "< img src = "https://lh3.googleusercontent.com/aida-public/AB6AXuD -mt9bMOTiwvk…" at bounding box center [207, 198] width 329 height 398
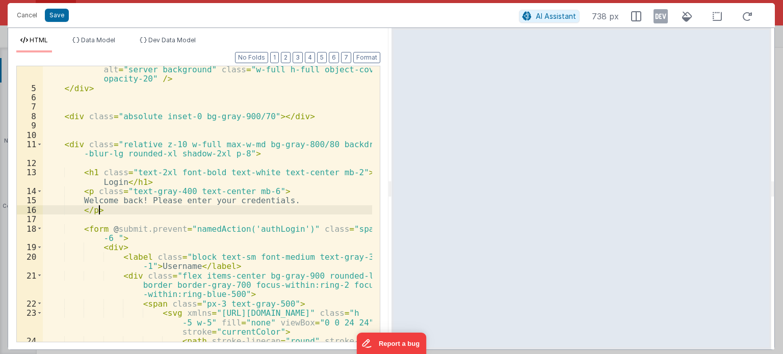
click at [158, 214] on div "< img src = "https://lh3.googleusercontent.com/aida-public/AB6AXuD -mt9bMOTiwvk…" at bounding box center [207, 198] width 329 height 398
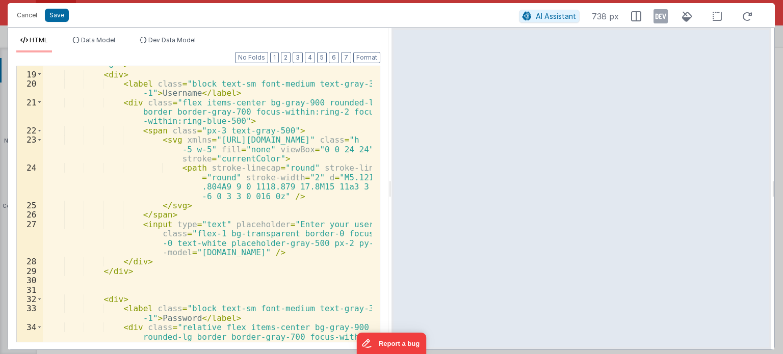
scroll to position [278, 0]
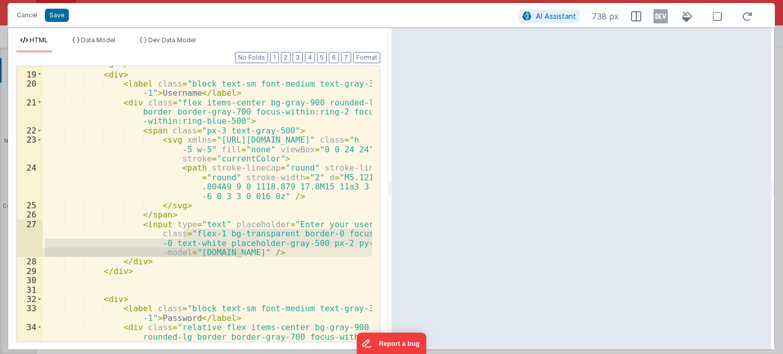
drag, startPoint x: 184, startPoint y: 232, endPoint x: 241, endPoint y: 255, distance: 61.5
click at [241, 255] on div "< form @ submit.prevent = "namedAction('authLogin')" class = "space-y -6 " > < …" at bounding box center [207, 212] width 329 height 323
click at [184, 232] on div "< form @ submit.prevent = "namedAction('authLogin')" class = "space-y -6 " > < …" at bounding box center [207, 204] width 329 height 276
drag, startPoint x: 184, startPoint y: 232, endPoint x: 237, endPoint y: 254, distance: 57.6
click at [237, 254] on div "< form @ submit.prevent = "namedAction('authLogin')" class = "space-y -6 " > < …" at bounding box center [207, 212] width 329 height 323
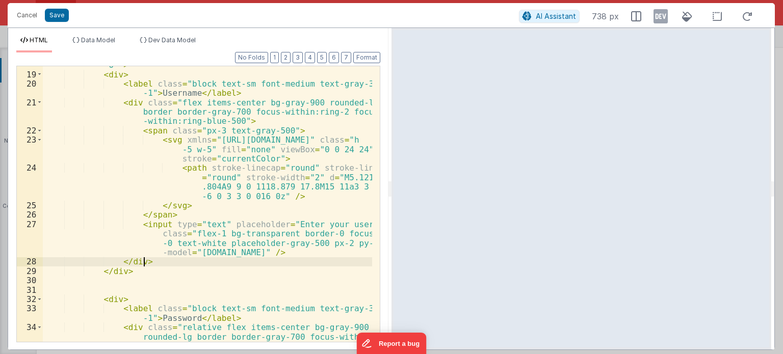
click at [267, 261] on div "< form @ submit.prevent = "namedAction('authLogin')" class = "space-y -6 " > < …" at bounding box center [207, 212] width 329 height 323
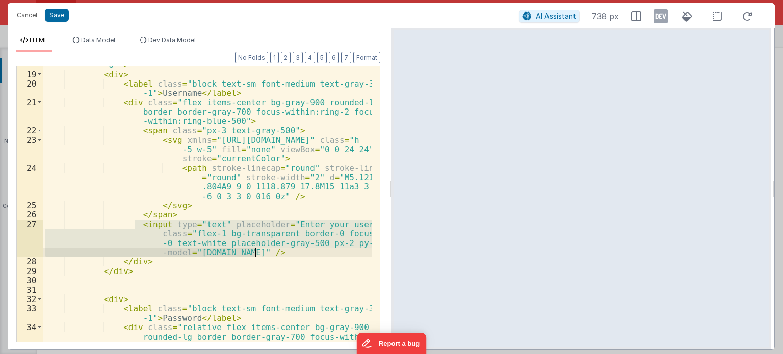
drag, startPoint x: 133, startPoint y: 226, endPoint x: 265, endPoint y: 250, distance: 134.3
click at [265, 250] on div "< form @ submit.prevent = "namedAction('authLogin')" class = "space-y -6 " > < …" at bounding box center [207, 212] width 329 height 323
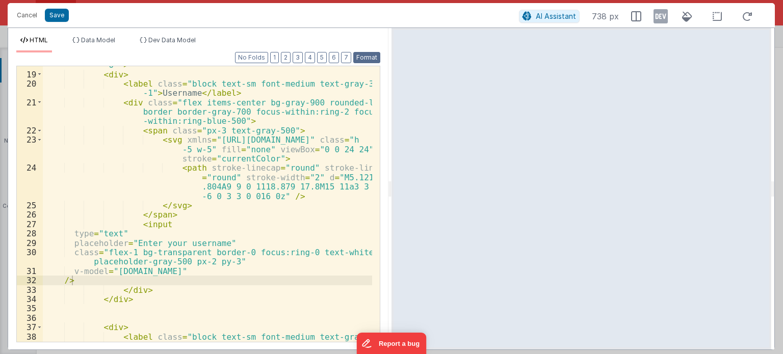
click at [369, 54] on button "Format" at bounding box center [366, 57] width 27 height 11
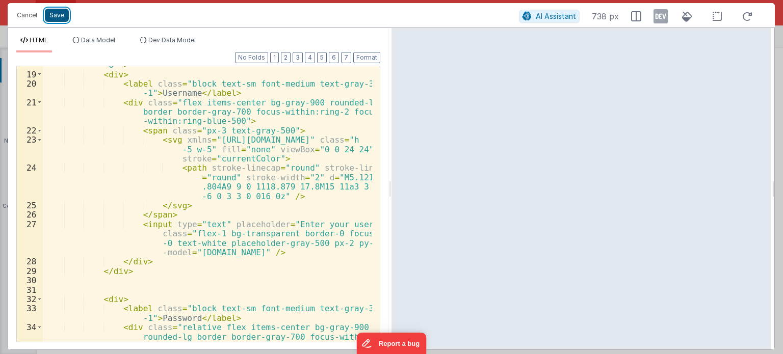
click at [53, 17] on button "Save" at bounding box center [57, 15] width 24 height 13
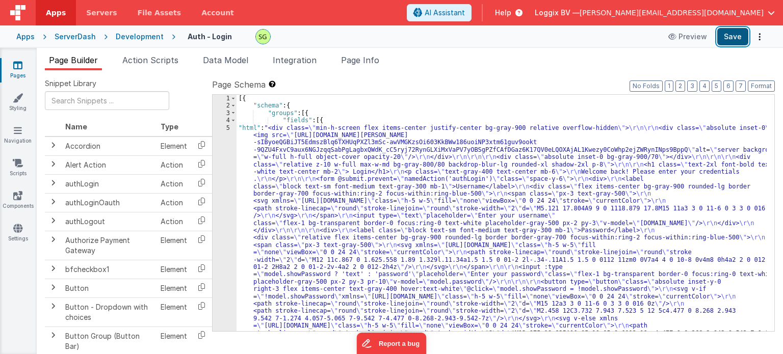
click at [734, 36] on button "Save" at bounding box center [732, 36] width 31 height 17
click at [226, 127] on div "5" at bounding box center [225, 252] width 24 height 257
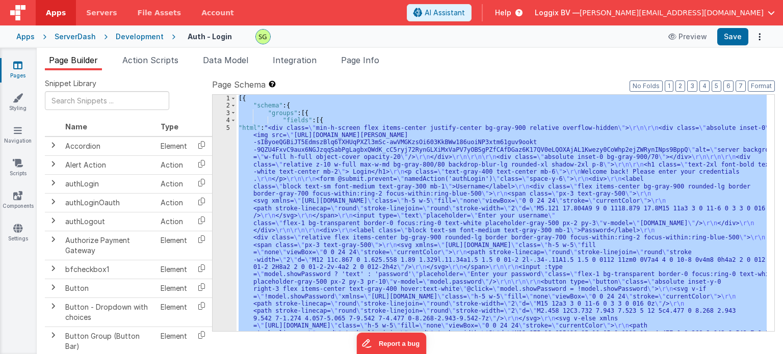
click at [226, 127] on div "5" at bounding box center [225, 252] width 24 height 257
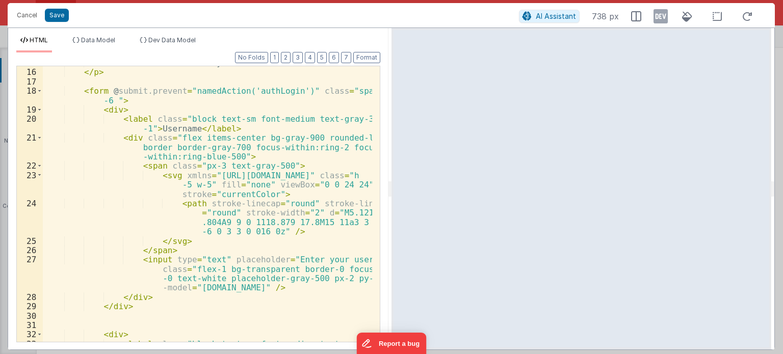
scroll to position [243, 0]
click at [312, 291] on div "Welcome back! Please enter your credentials. </ p > < form @ submit.prevent = "…" at bounding box center [207, 210] width 329 height 304
click at [30, 10] on button "Cancel" at bounding box center [27, 15] width 31 height 14
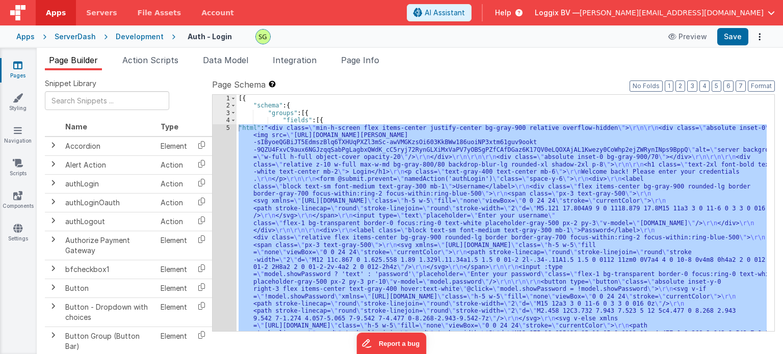
click at [227, 126] on div "5" at bounding box center [225, 252] width 24 height 257
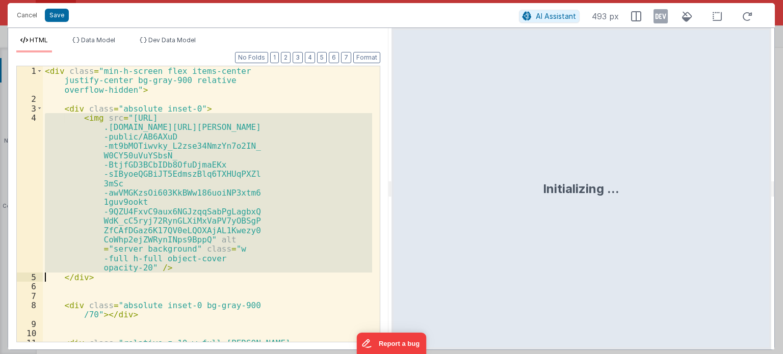
click at [227, 126] on div "< div class = "min-h-screen flex items-center justify-center bg-gray-900 relati…" at bounding box center [207, 232] width 329 height 332
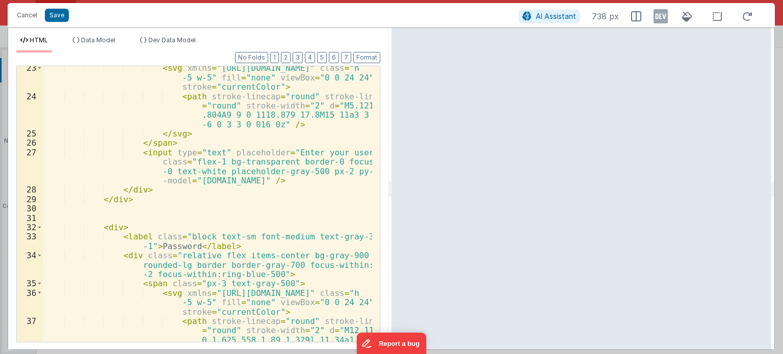
scroll to position [350, 0]
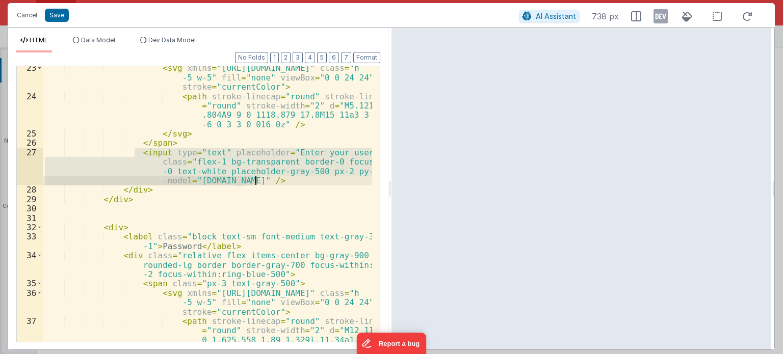
drag, startPoint x: 134, startPoint y: 152, endPoint x: 263, endPoint y: 180, distance: 132.4
click at [263, 180] on div "< svg xmlns = "http://www.w3.org/2000/svg" class = "h -5 w-5" fill = "none" vie…" at bounding box center [207, 248] width 329 height 370
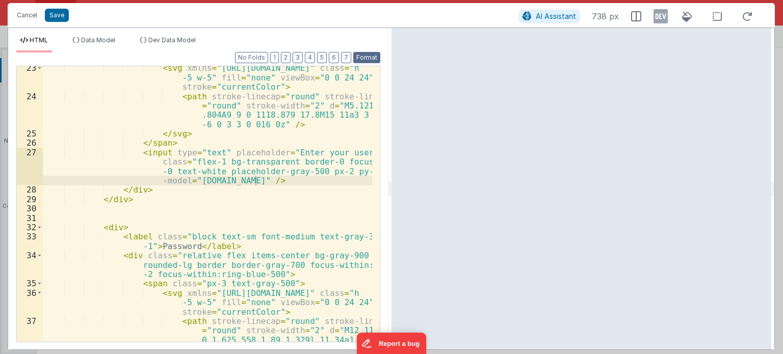
click at [357, 61] on button "Format" at bounding box center [366, 57] width 27 height 11
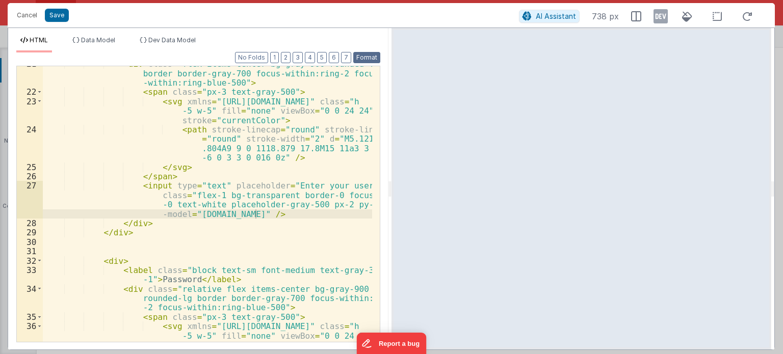
scroll to position [312, 0]
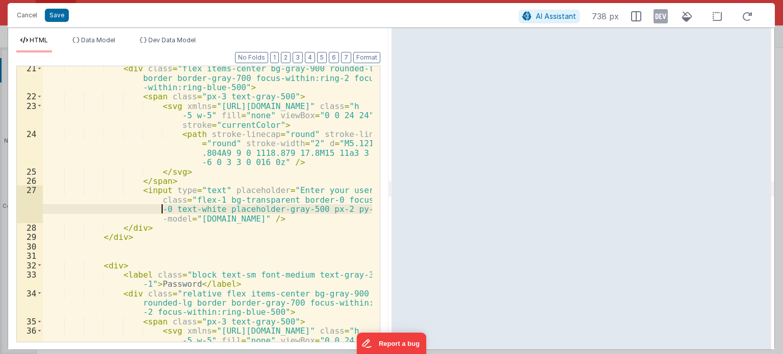
click at [160, 210] on div "< div class = "flex items-center bg-gray-900 rounded-lg border border-gray-700 …" at bounding box center [207, 230] width 329 height 332
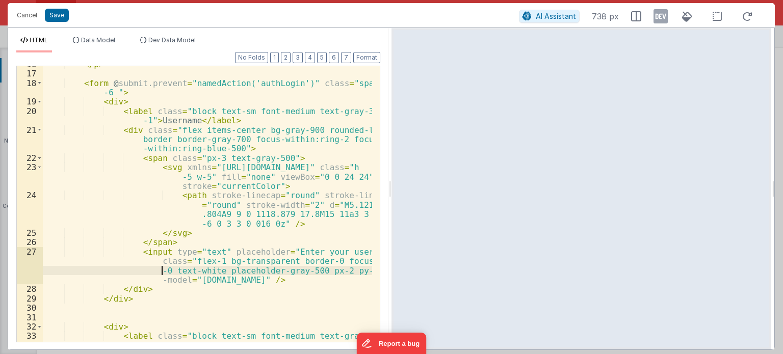
scroll to position [250, 0]
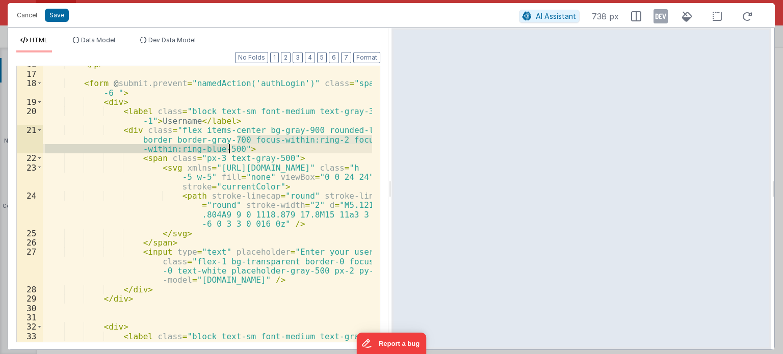
drag, startPoint x: 236, startPoint y: 138, endPoint x: 230, endPoint y: 150, distance: 13.3
click at [230, 150] on div "</ p > < form @ submit.prevent = "namedAction('authLogin')" class = "space-y -6…" at bounding box center [207, 212] width 329 height 304
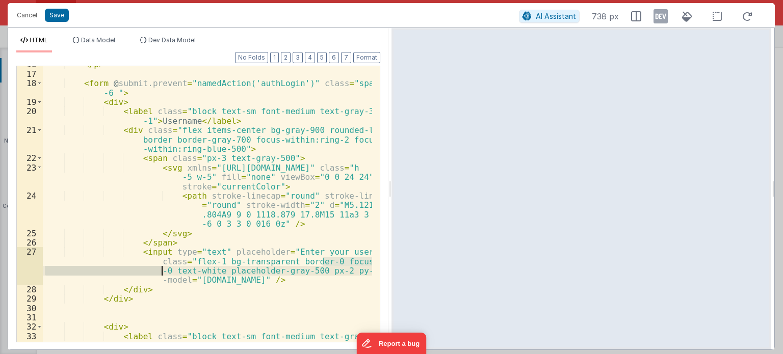
drag, startPoint x: 321, startPoint y: 263, endPoint x: 161, endPoint y: 270, distance: 159.8
click at [161, 270] on div "</ p > < form @ submit.prevent = "namedAction('authLogin')" class = "space-y -6…" at bounding box center [207, 212] width 329 height 304
click at [161, 270] on div "</ p > < form @ submit.prevent = "namedAction('authLogin')" class = "space-y -6…" at bounding box center [207, 204] width 329 height 276
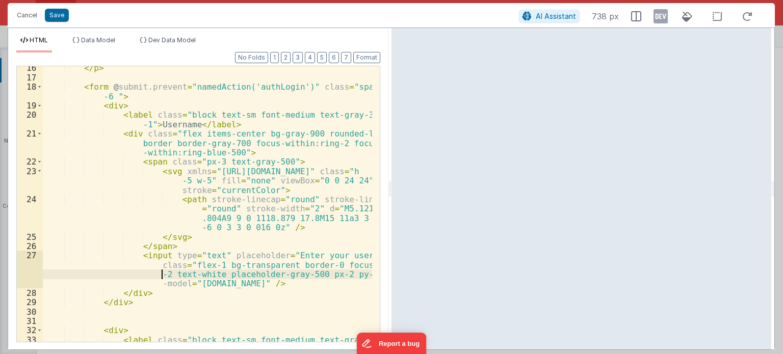
scroll to position [245, 0]
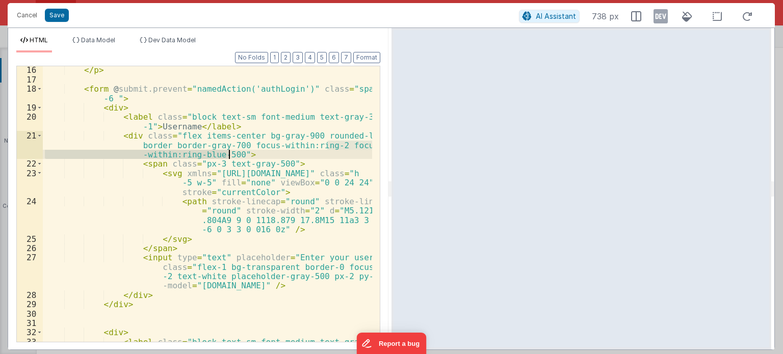
drag, startPoint x: 326, startPoint y: 146, endPoint x: 228, endPoint y: 153, distance: 98.2
click at [228, 153] on div "</ p > < form @ submit.prevent = "namedAction('authLogin')" class = "space-y -6…" at bounding box center [207, 217] width 329 height 304
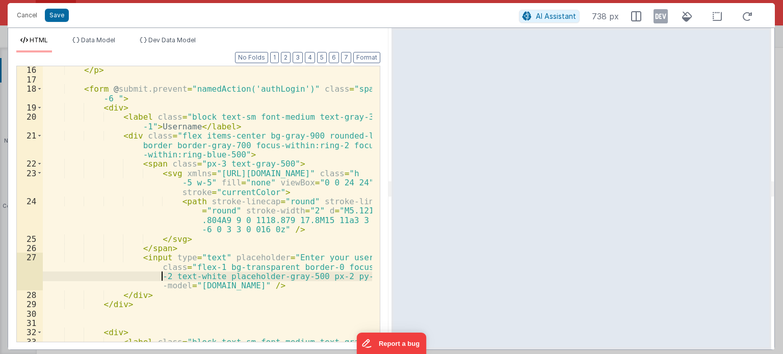
click at [163, 276] on div "</ p > < form @ submit.prevent = "namedAction('authLogin')" class = "space-y -6…" at bounding box center [207, 217] width 329 height 304
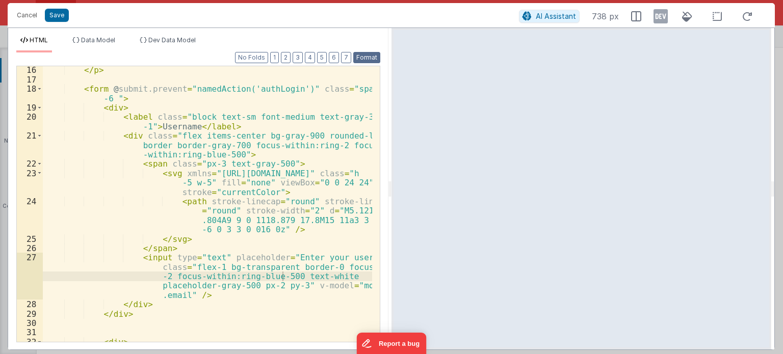
click at [364, 54] on button "Format" at bounding box center [366, 57] width 27 height 11
click at [63, 17] on button "Save" at bounding box center [57, 15] width 24 height 13
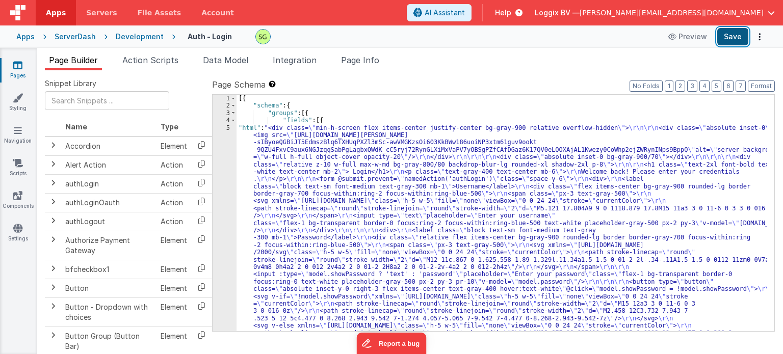
click at [730, 36] on button "Save" at bounding box center [732, 36] width 31 height 17
click at [226, 127] on div "5" at bounding box center [225, 256] width 24 height 264
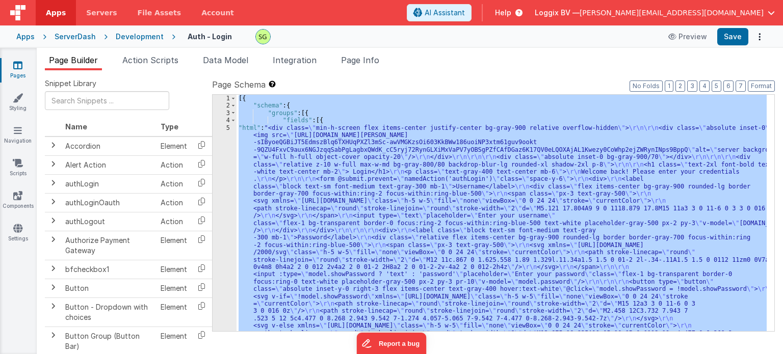
click at [226, 127] on div "5" at bounding box center [225, 256] width 24 height 264
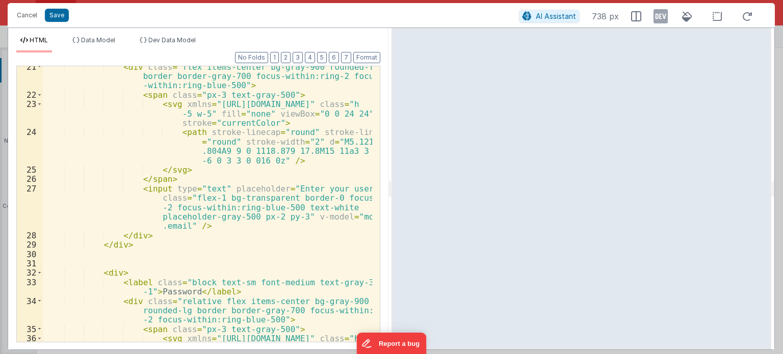
scroll to position [314, 0]
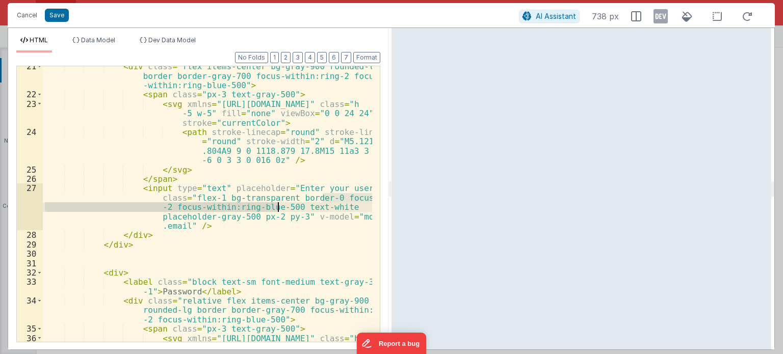
drag, startPoint x: 322, startPoint y: 197, endPoint x: 279, endPoint y: 207, distance: 43.9
click at [279, 207] on div "< div class = "flex items-center bg-gray-900 rounded-lg border border-gray-700 …" at bounding box center [207, 228] width 329 height 332
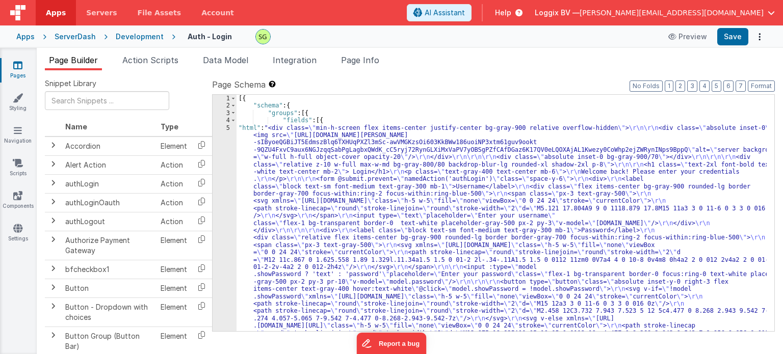
click at [226, 128] on div "5" at bounding box center [225, 252] width 24 height 257
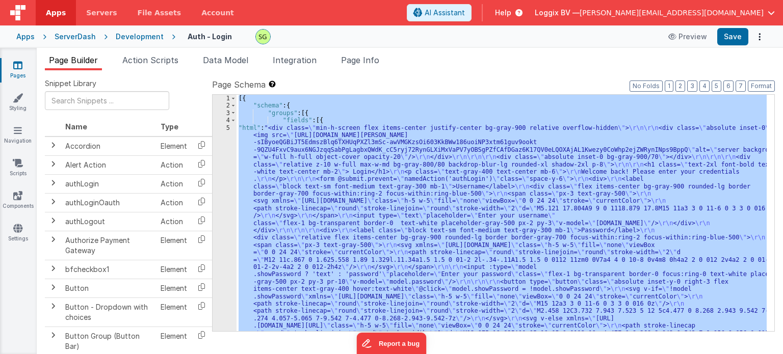
click at [226, 128] on div "5" at bounding box center [225, 252] width 24 height 257
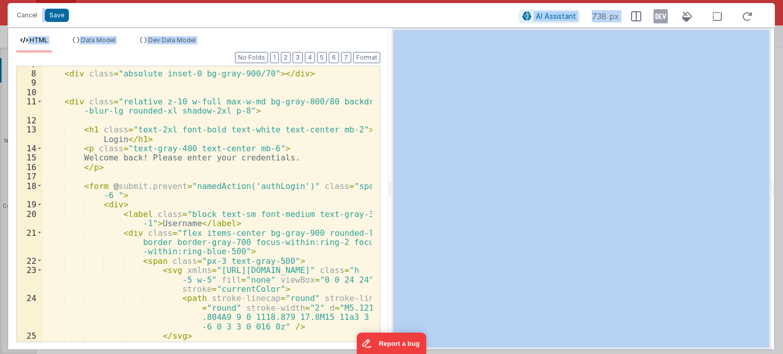
scroll to position [147, 0]
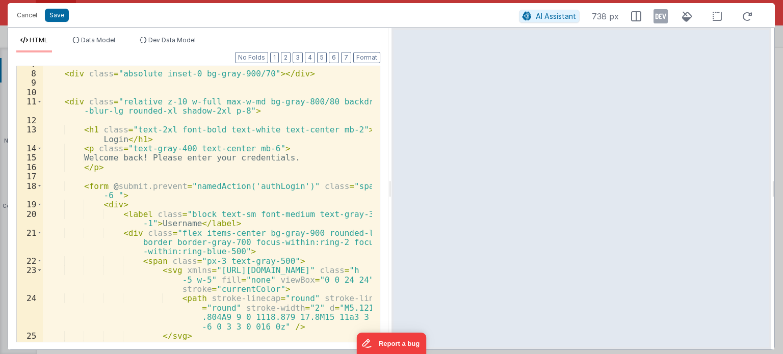
click at [78, 293] on div "< div class = "absolute inset-0 bg-gray-900/70" > </ div > < div class = "relat…" at bounding box center [207, 207] width 329 height 295
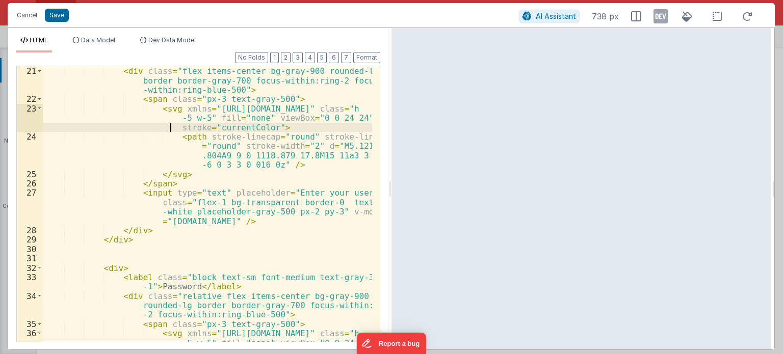
scroll to position [306, 0]
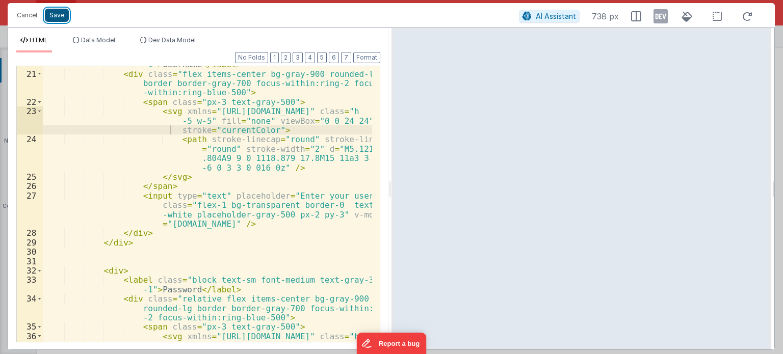
click at [55, 12] on button "Save" at bounding box center [57, 15] width 24 height 13
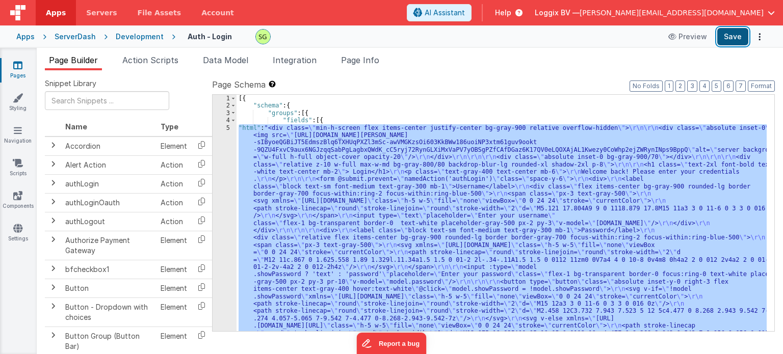
click at [729, 41] on button "Save" at bounding box center [732, 36] width 31 height 17
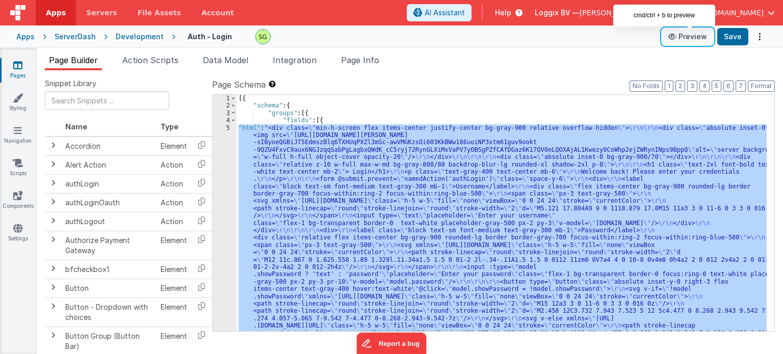
click at [694, 42] on button "Preview" at bounding box center [687, 37] width 51 height 16
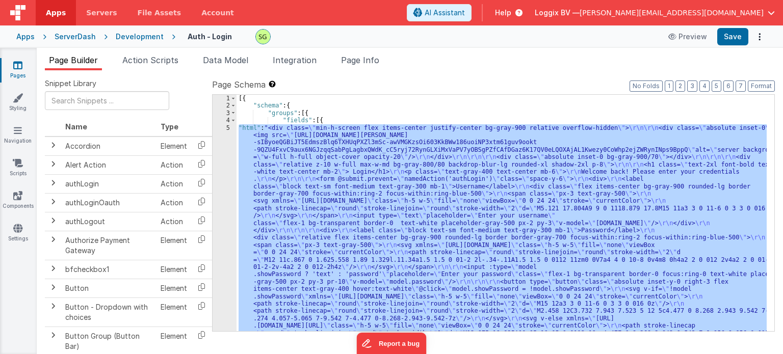
click at [230, 128] on div "5" at bounding box center [225, 252] width 24 height 257
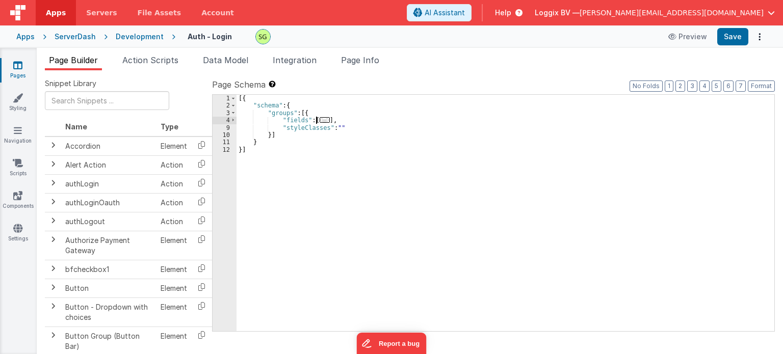
click at [230, 128] on div "9" at bounding box center [225, 127] width 24 height 7
click at [234, 119] on span at bounding box center [233, 120] width 6 height 7
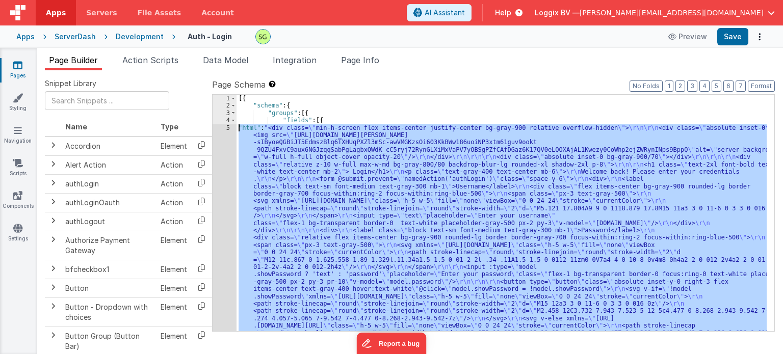
click at [227, 127] on div "5" at bounding box center [225, 252] width 24 height 257
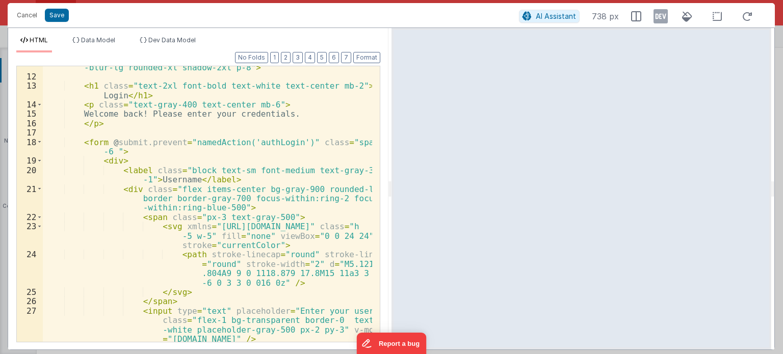
scroll to position [191, 0]
click at [39, 141] on span at bounding box center [40, 142] width 6 height 9
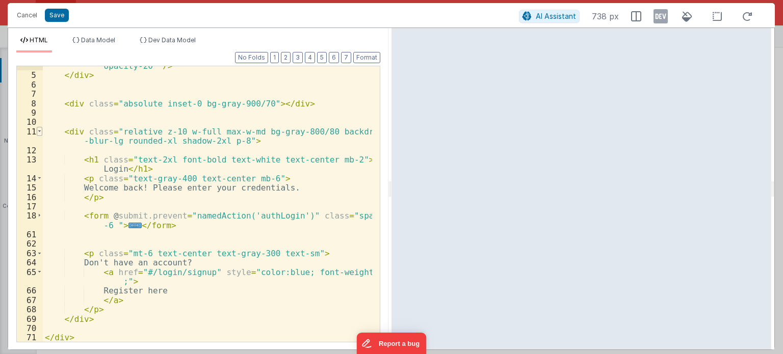
scroll to position [118, 0]
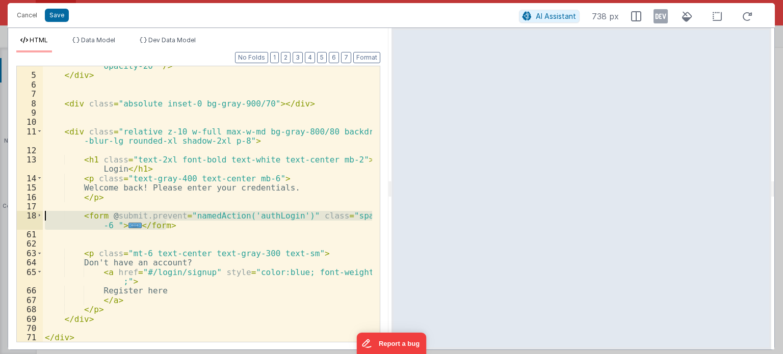
drag, startPoint x: 179, startPoint y: 227, endPoint x: 4, endPoint y: 217, distance: 175.7
click at [4, 217] on div "Cancel Save AI Assistant 738 px HTML Data Model Dev Data Model Format 7 6 5 4 3…" at bounding box center [391, 177] width 783 height 354
click at [180, 220] on div "< img src = "https://lh3.googleusercontent.com/aida-public/AB6AXuD -mt9bMOTiwvk…" at bounding box center [207, 204] width 329 height 276
drag, startPoint x: 180, startPoint y: 225, endPoint x: 13, endPoint y: 215, distance: 167.6
click at [13, 215] on div "Format 7 6 5 4 3 2 1 No Folds 4 5 6 7 8 9 10 11 12 13 14 15 16 17 18 61 62 63 6…" at bounding box center [198, 201] width 380 height 297
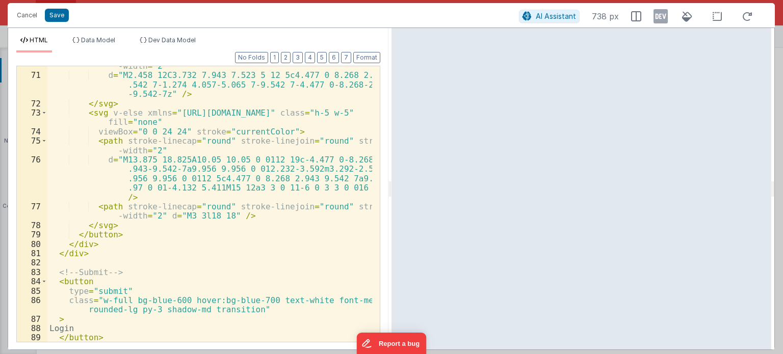
scroll to position [962, 0]
click at [369, 57] on button "Format" at bounding box center [366, 57] width 27 height 11
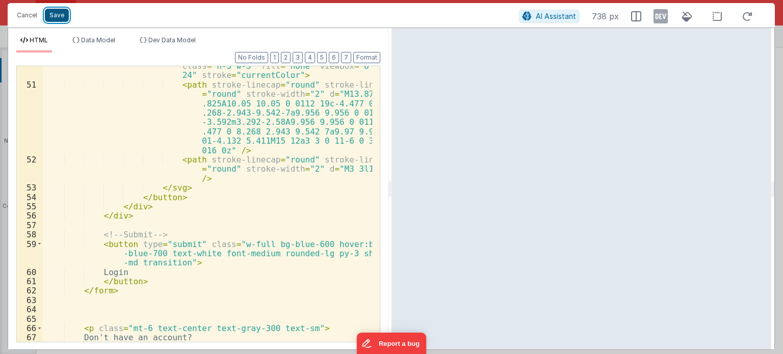
click at [53, 16] on button "Save" at bounding box center [57, 15] width 24 height 13
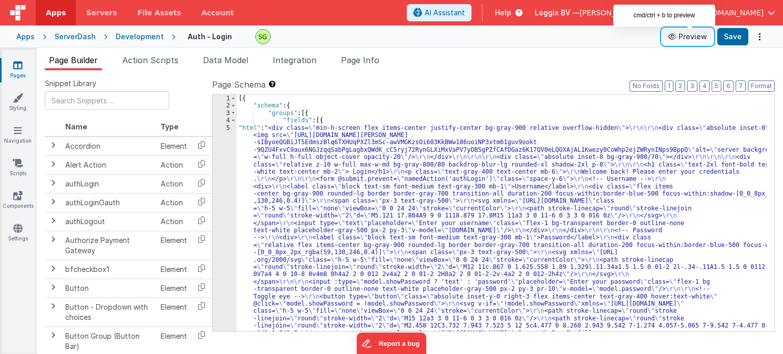
click at [690, 42] on button "Preview" at bounding box center [687, 37] width 51 height 16
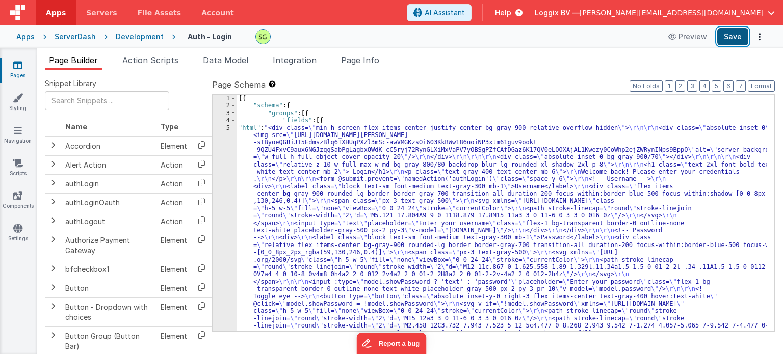
click at [731, 33] on button "Save" at bounding box center [732, 36] width 31 height 17
click at [228, 130] on div "5" at bounding box center [225, 260] width 24 height 272
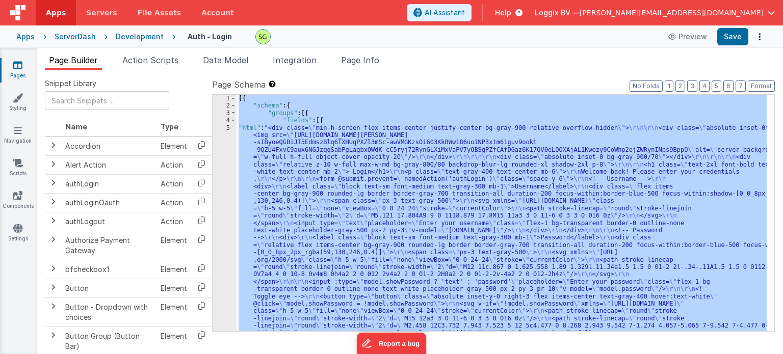
click at [228, 130] on div "5" at bounding box center [225, 260] width 24 height 272
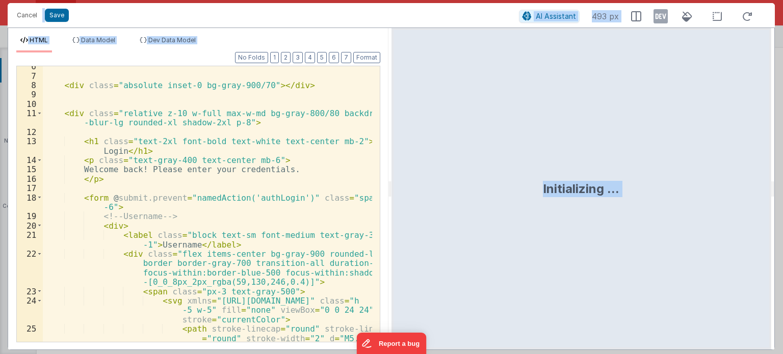
scroll to position [198, 0]
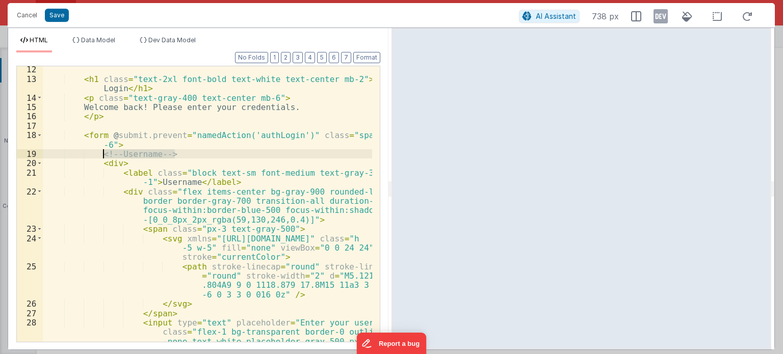
drag, startPoint x: 185, startPoint y: 154, endPoint x: 86, endPoint y: 156, distance: 99.4
click at [86, 156] on div "< h1 class = "text-2xl font-bold text-white text-center mb-2" > Login </ h1 > <…" at bounding box center [207, 226] width 329 height 323
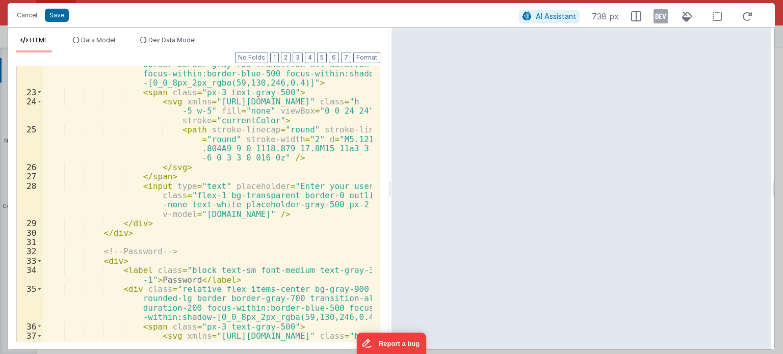
scroll to position [373, 0]
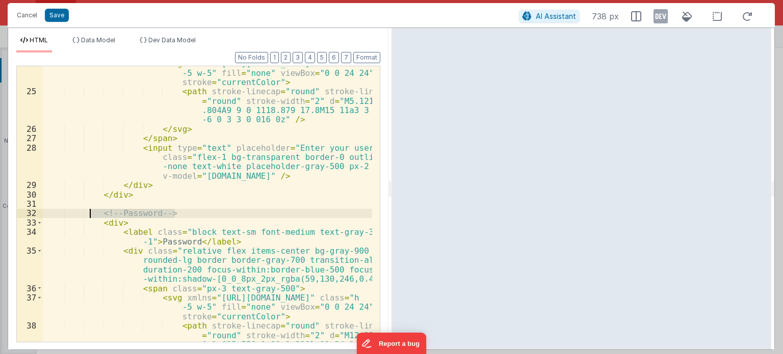
drag, startPoint x: 184, startPoint y: 214, endPoint x: 89, endPoint y: 215, distance: 94.9
click at [89, 215] on div "< svg xmlns = "http://www.w3.org/2000/svg" class = "h -5 w-5" fill = "none" vie…" at bounding box center [207, 244] width 329 height 370
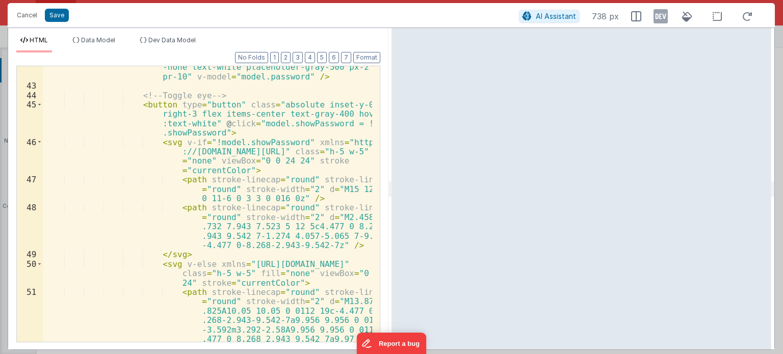
scroll to position [756, 0]
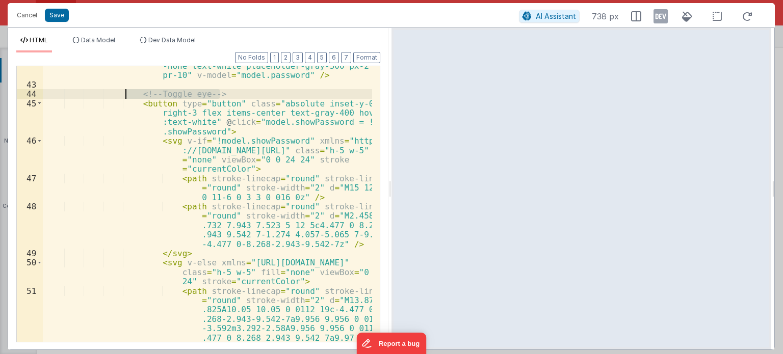
drag, startPoint x: 229, startPoint y: 94, endPoint x: 122, endPoint y: 95, distance: 107.1
click at [122, 95] on div "< input :type = "model.showPassword ? 'text' : 'password'" placeholder = "Enter…" at bounding box center [207, 232] width 329 height 398
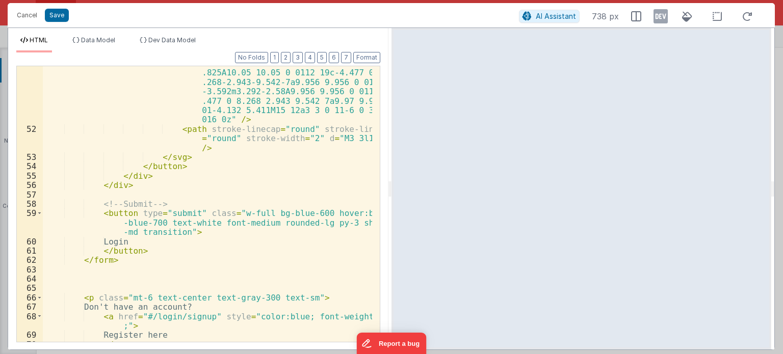
scroll to position [993, 0]
drag, startPoint x: 174, startPoint y: 203, endPoint x: 48, endPoint y: 204, distance: 126.5
click at [48, 204] on div "< path stroke-linecap = "round" stroke-linejoin = "round" stroke-width = "2" d …" at bounding box center [207, 229] width 329 height 361
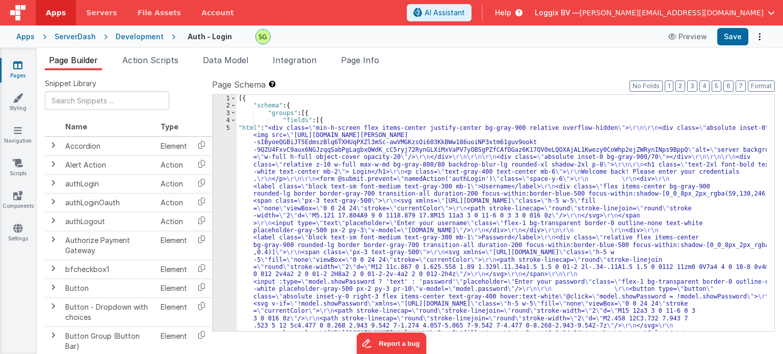
click at [133, 38] on div "Development" at bounding box center [140, 37] width 48 height 10
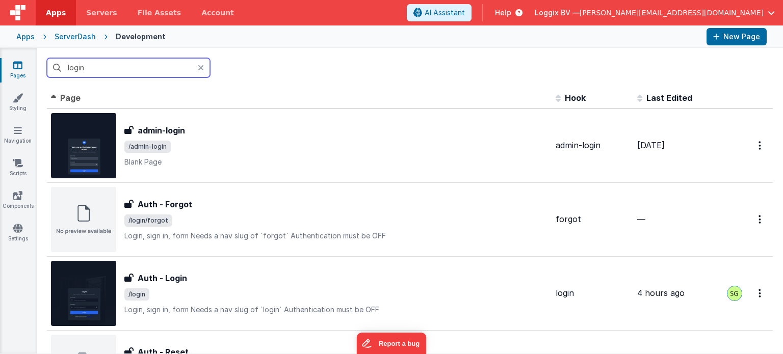
click at [118, 74] on input "login" at bounding box center [128, 67] width 163 height 19
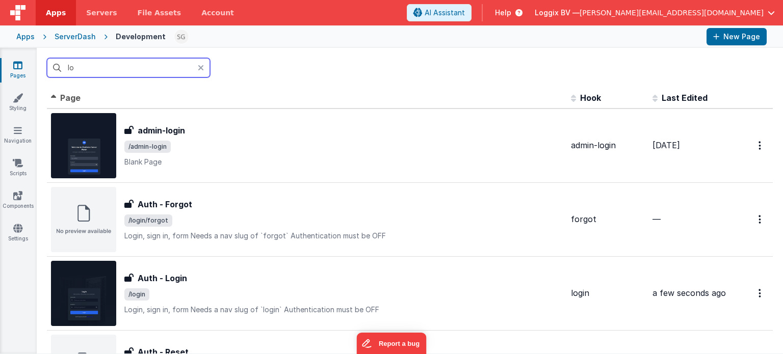
type input "l"
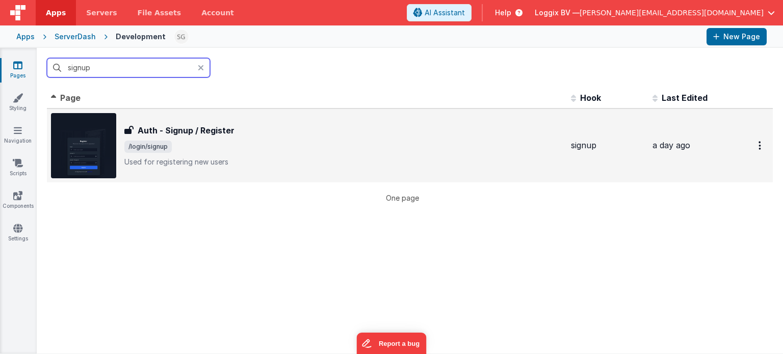
type input "signup"
click at [293, 131] on div "Auth - Signup / Register" at bounding box center [343, 130] width 439 height 12
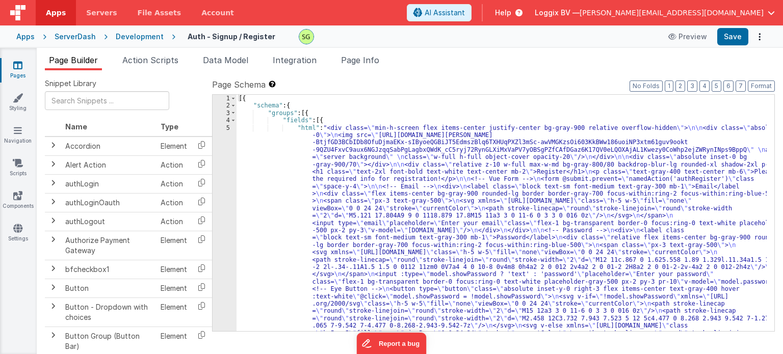
click at [228, 129] on div "5" at bounding box center [225, 307] width 24 height 367
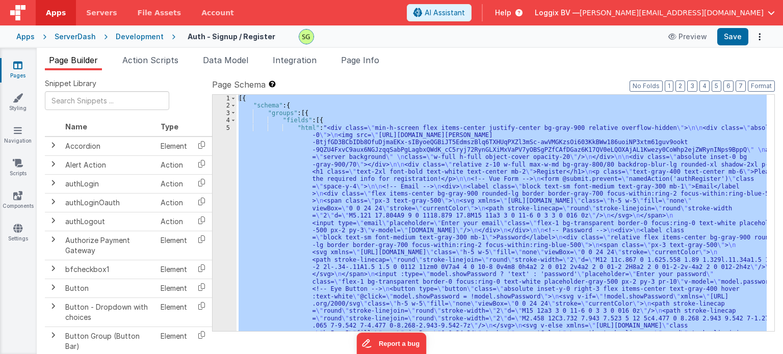
click at [228, 129] on div "5" at bounding box center [225, 307] width 24 height 367
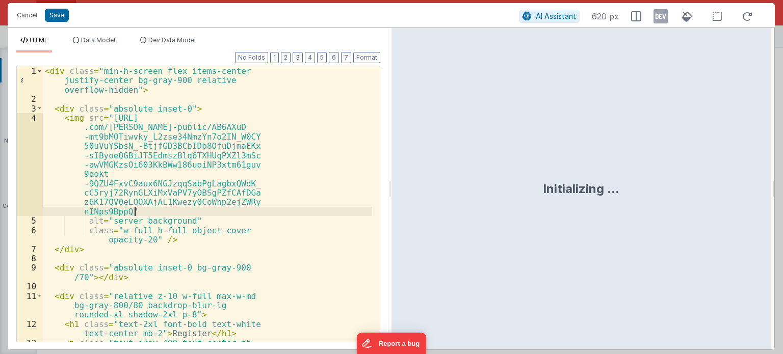
click at [271, 215] on div "< div class = "min-h-screen flex items-center justify-center bg-gray-900 relati…" at bounding box center [207, 232] width 329 height 332
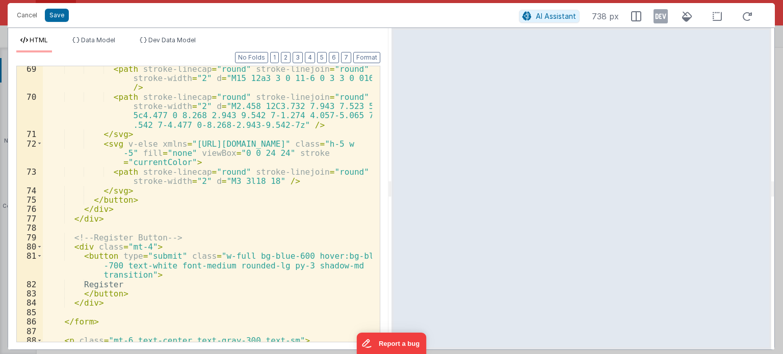
scroll to position [1230, 0]
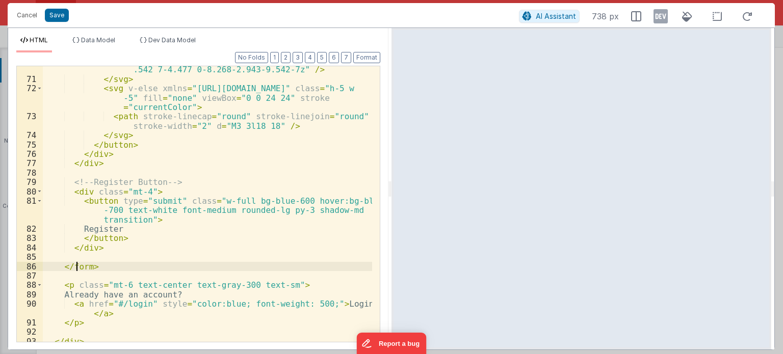
click at [75, 266] on div "< path stroke-linecap = "round" stroke-linejoin = "round" stroke-width = "2" d …" at bounding box center [207, 198] width 329 height 323
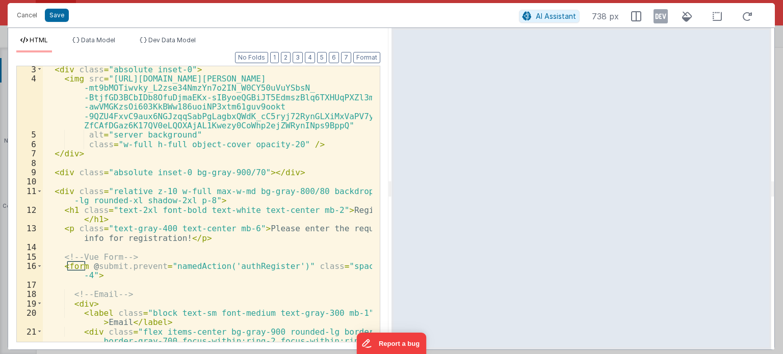
scroll to position [26, 0]
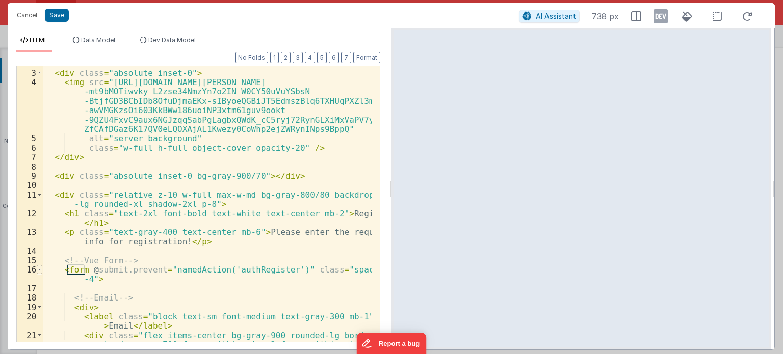
click at [39, 269] on span at bounding box center [40, 269] width 6 height 9
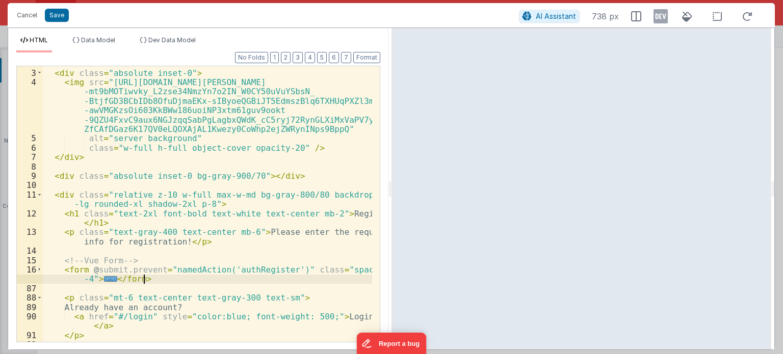
click at [158, 276] on div "< div class = "absolute inset-0" > < img src = "https://lh3.googleusercontent.c…" at bounding box center [207, 206] width 329 height 295
drag, startPoint x: 158, startPoint y: 276, endPoint x: 34, endPoint y: 268, distance: 124.2
click at [34, 268] on div "2 3 4 5 6 7 8 9 10 11 12 13 14 15 16 87 88 89 90 91 92 93 < div class = "absolu…" at bounding box center [198, 204] width 364 height 277
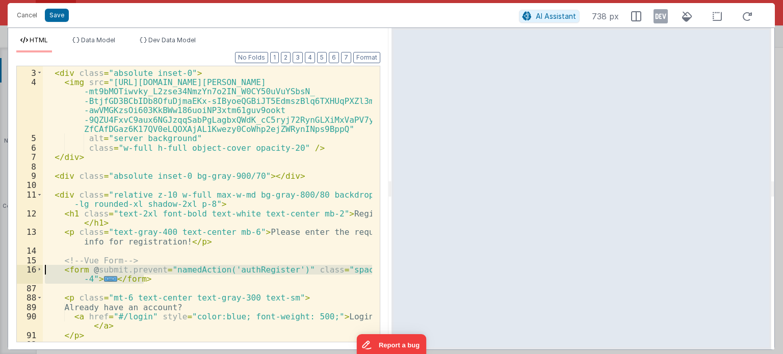
click at [158, 274] on div "< div class = "absolute inset-0" > < img src = "https://lh3.googleusercontent.c…" at bounding box center [207, 204] width 329 height 276
click at [158, 274] on div "< div class = "absolute inset-0" > < img src = "https://lh3.googleusercontent.c…" at bounding box center [207, 206] width 329 height 295
drag, startPoint x: 155, startPoint y: 278, endPoint x: 46, endPoint y: 262, distance: 110.3
click at [46, 262] on div "< div class = "absolute inset-0" > < img src = "https://lh3.googleusercontent.c…" at bounding box center [207, 206] width 329 height 295
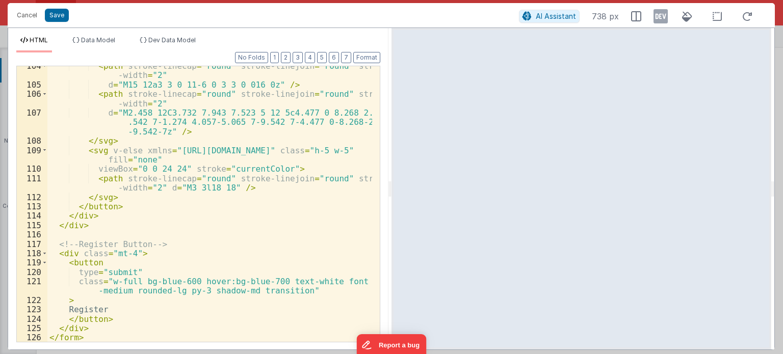
scroll to position [1394, 0]
click at [367, 60] on button "Format" at bounding box center [366, 57] width 27 height 11
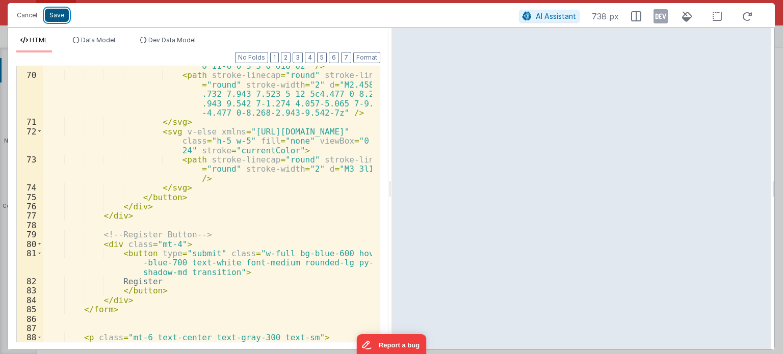
click at [51, 9] on button "Save" at bounding box center [57, 15] width 24 height 13
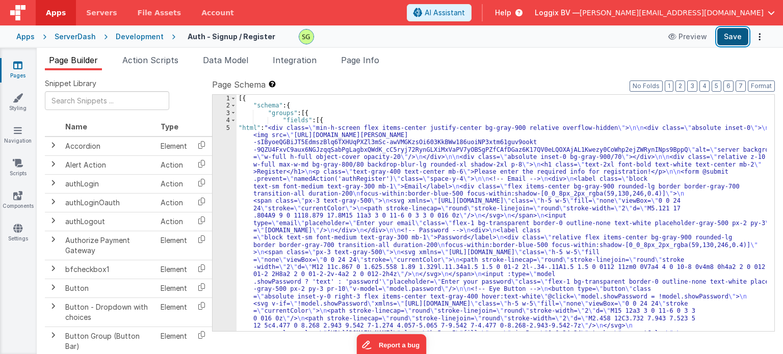
click at [742, 33] on button "Save" at bounding box center [732, 36] width 31 height 17
